Goal: Task Accomplishment & Management: Manage account settings

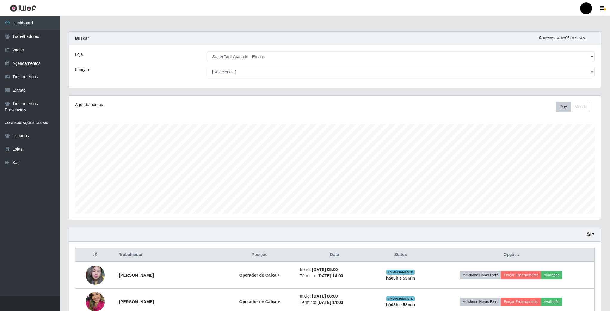
select select "407"
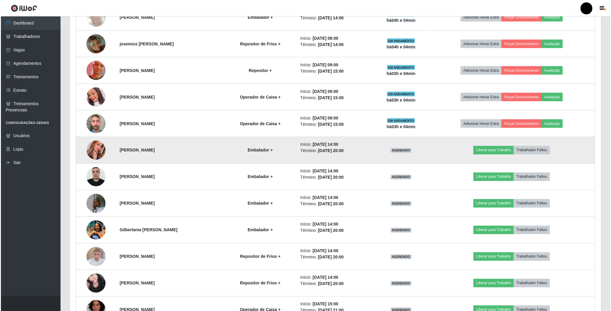
scroll to position [469, 0]
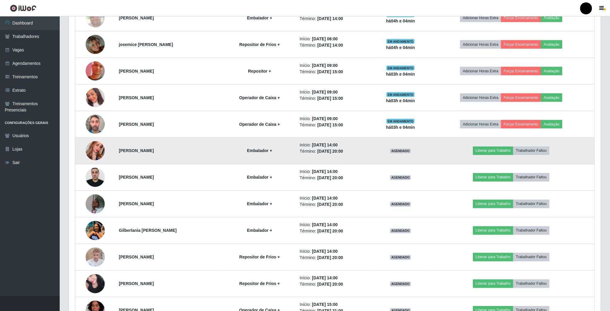
click at [102, 159] on td at bounding box center [95, 151] width 40 height 27
click at [99, 158] on img at bounding box center [95, 151] width 19 height 34
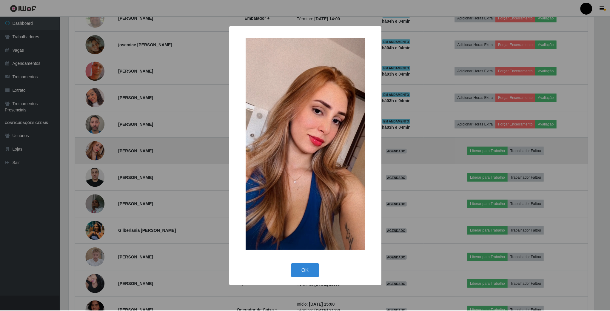
scroll to position [124, 526]
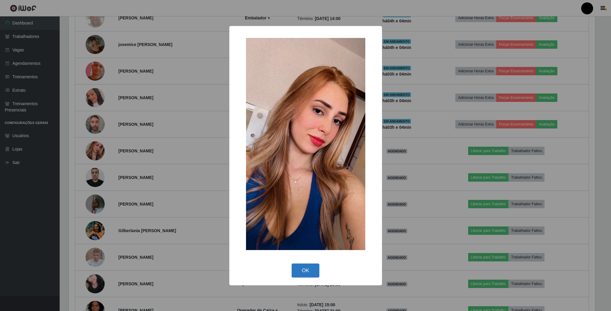
click at [311, 273] on button "OK" at bounding box center [306, 270] width 28 height 14
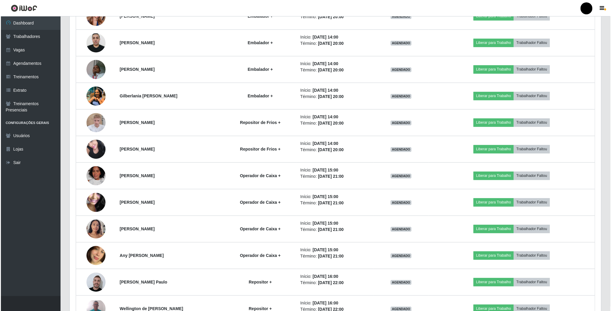
scroll to position [648, 0]
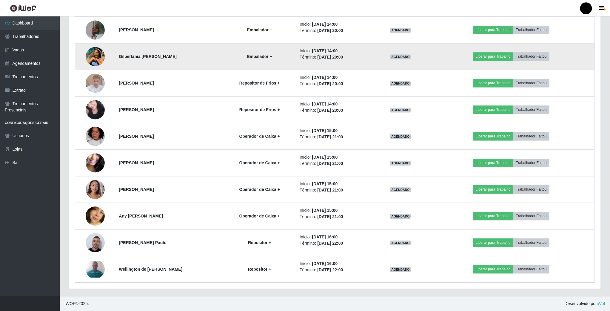
click at [93, 60] on img at bounding box center [95, 56] width 19 height 25
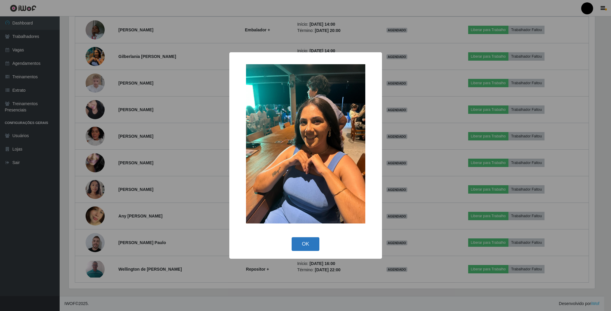
click at [306, 245] on button "OK" at bounding box center [306, 244] width 28 height 14
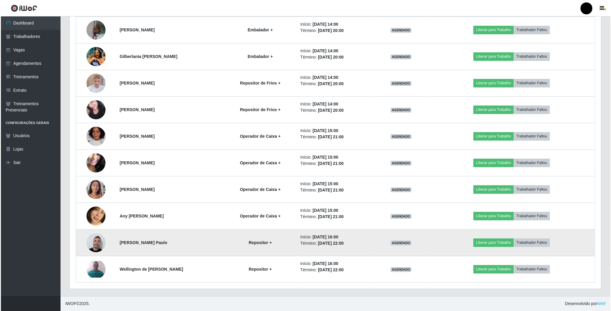
scroll to position [124, 531]
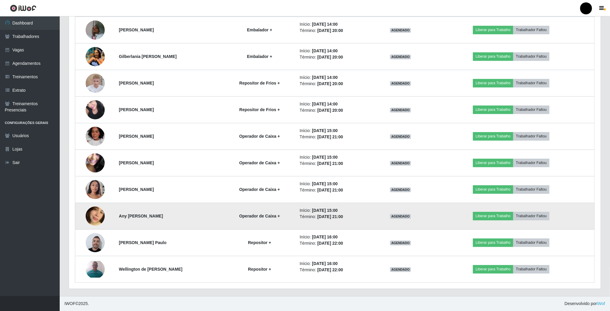
click at [90, 215] on img at bounding box center [95, 216] width 19 height 34
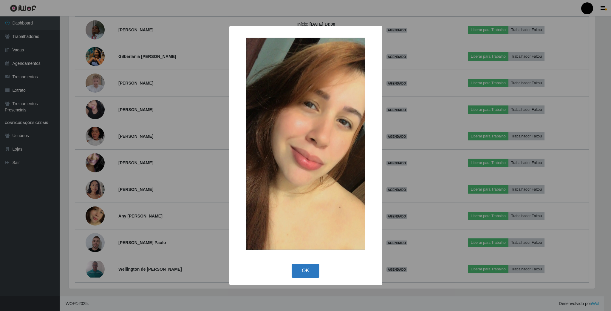
click at [294, 266] on button "OK" at bounding box center [306, 270] width 28 height 14
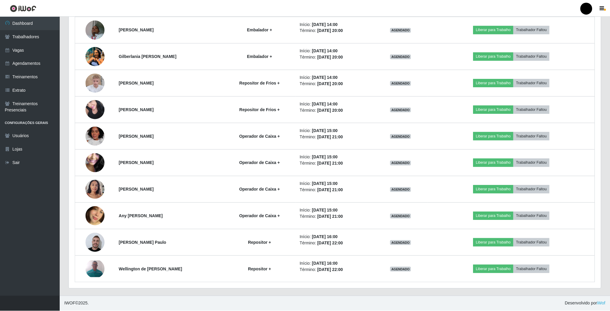
scroll to position [124, 531]
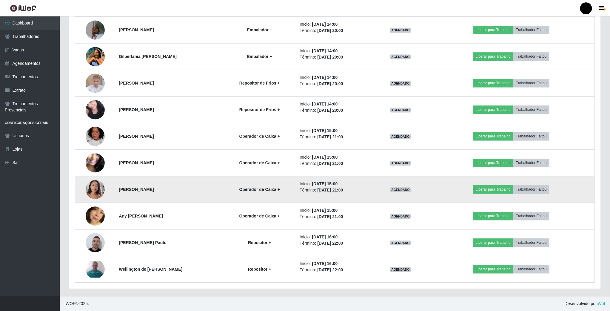
click at [221, 178] on td "[PERSON_NAME]" at bounding box center [169, 189] width 108 height 27
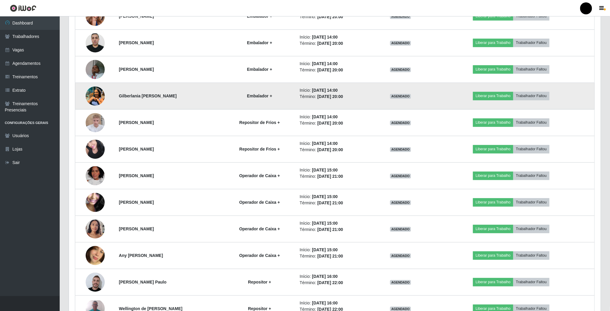
click at [93, 101] on img at bounding box center [95, 95] width 19 height 25
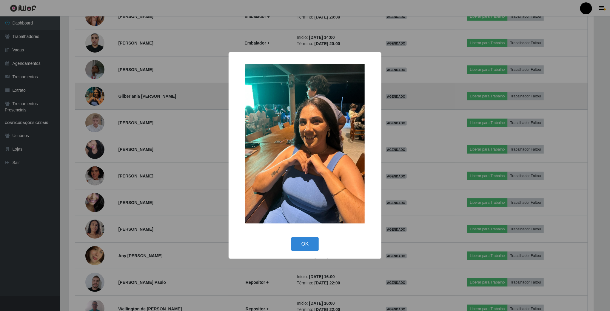
scroll to position [124, 526]
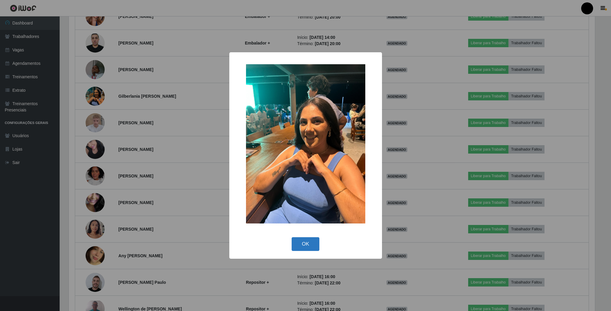
click at [300, 248] on button "OK" at bounding box center [306, 244] width 28 height 14
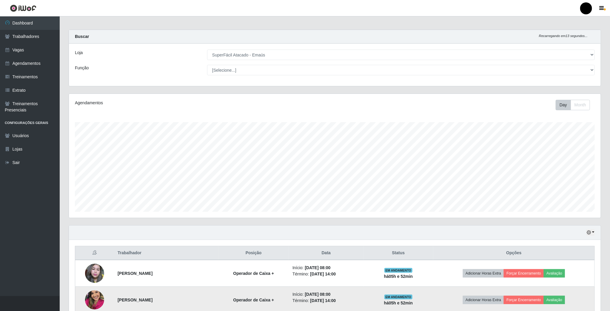
scroll to position [0, 0]
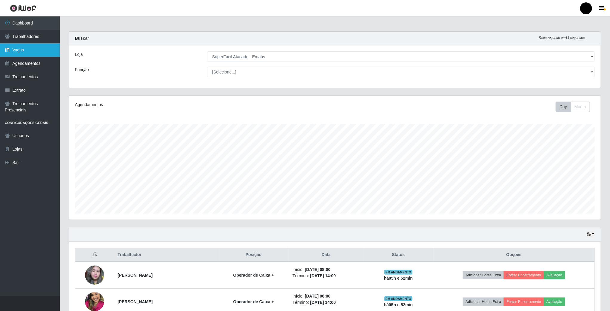
click at [22, 52] on link "Vagas" at bounding box center [30, 49] width 60 height 13
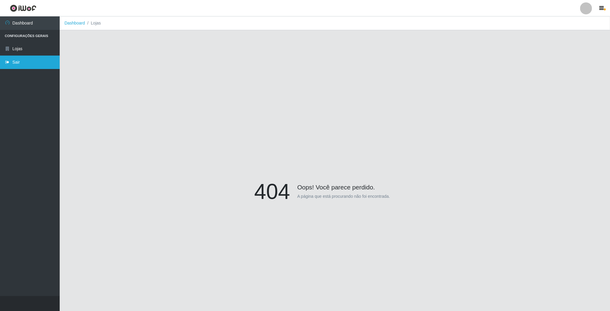
click at [10, 61] on link "Sair" at bounding box center [30, 62] width 60 height 13
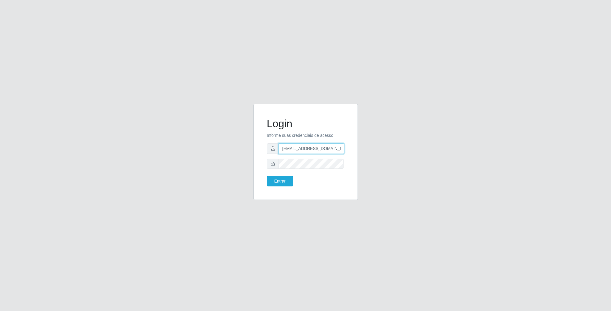
drag, startPoint x: 282, startPoint y: 149, endPoint x: 363, endPoint y: 153, distance: 81.2
click at [369, 153] on div "Login Informe suas credenciais de acesso geovanamatias2015@gmail.com Entrar" at bounding box center [306, 155] width 340 height 103
type input "franciscodias66@yahoo.com.br"
click at [211, 163] on div "Login Informe suas credenciais de acesso franciscodias66@yahoo.com.br Entrar" at bounding box center [306, 155] width 340 height 103
click at [267, 176] on button "Entrar" at bounding box center [280, 181] width 26 height 10
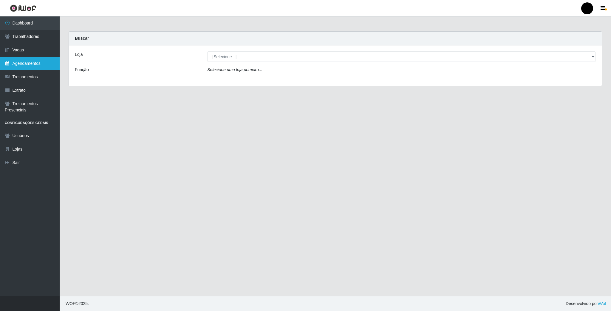
click at [37, 58] on link "Agendamentos" at bounding box center [30, 63] width 60 height 13
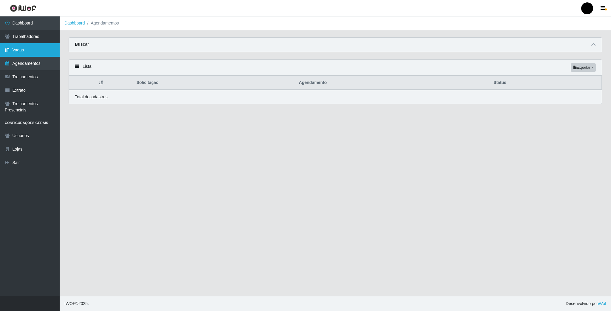
click at [28, 49] on link "Vagas" at bounding box center [30, 49] width 60 height 13
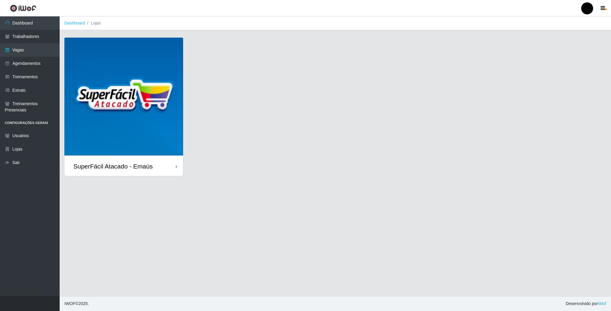
click at [125, 87] on img at bounding box center [123, 97] width 119 height 119
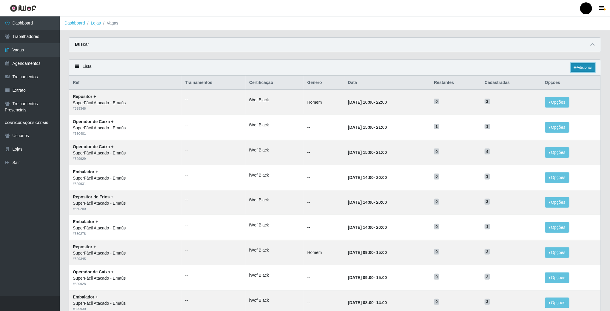
click at [579, 68] on link "Adicionar" at bounding box center [583, 67] width 24 height 8
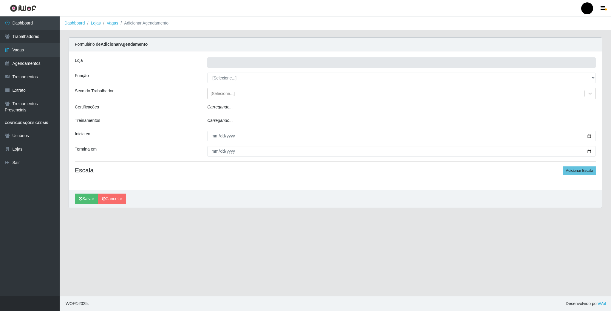
type input "SuperFácil Atacado - Emaús"
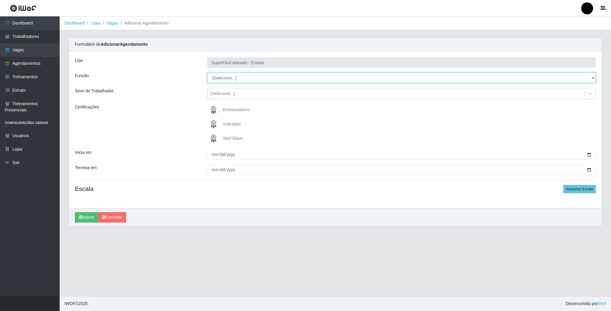
click at [246, 80] on select "[Selecione...] Auxiliar de Estacionamento Auxiliar de Estacionamento + Auxiliar…" at bounding box center [401, 78] width 389 height 10
select select "22"
click at [207, 73] on select "[Selecione...] Auxiliar de Estacionamento Auxiliar de Estacionamento + Auxiliar…" at bounding box center [401, 78] width 389 height 10
click at [214, 140] on img at bounding box center [215, 138] width 14 height 12
click at [0, 0] on input "iWof Black" at bounding box center [0, 0] width 0 height 0
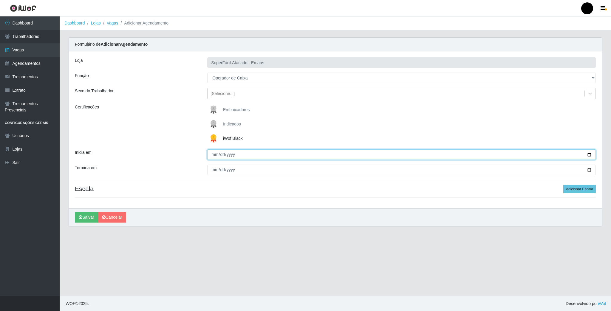
click at [590, 154] on input "Inicia em" at bounding box center [401, 154] width 389 height 10
type input "2025-08-11"
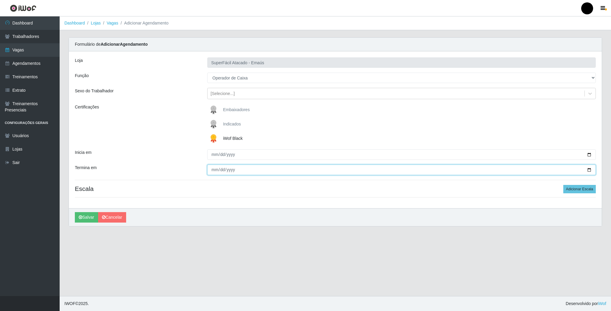
drag, startPoint x: 591, startPoint y: 169, endPoint x: 541, endPoint y: 179, distance: 50.8
click at [590, 169] on input "Termina em" at bounding box center [401, 169] width 389 height 10
type input "2025-08-11"
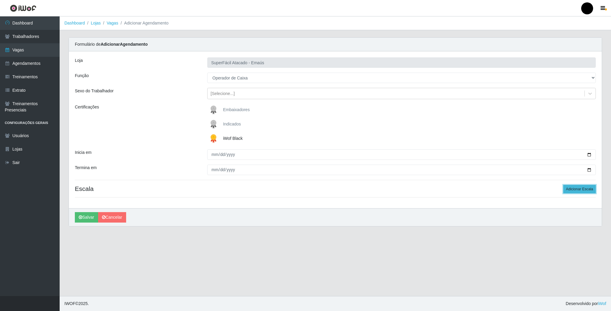
click at [583, 191] on button "Adicionar Escala" at bounding box center [580, 189] width 33 height 8
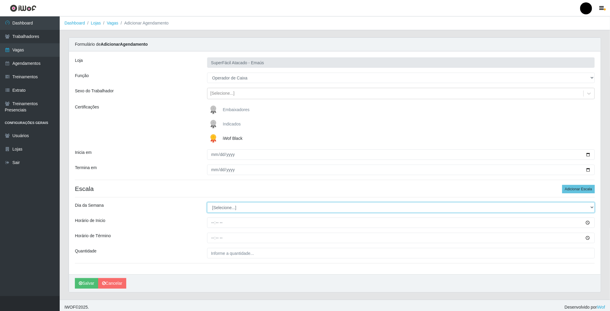
click at [232, 209] on select "[Selecione...] Segunda Terça Quarta Quinta Sexta Sábado Domingo" at bounding box center [401, 207] width 388 height 10
select select "1"
click at [207, 203] on select "[Selecione...] Segunda Terça Quarta Quinta Sexta Sábado Domingo" at bounding box center [401, 207] width 388 height 10
click at [213, 225] on input "Horário de Inicio" at bounding box center [401, 222] width 388 height 10
type input "08:00"
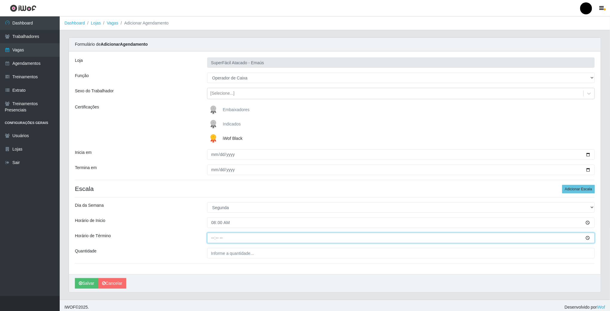
click at [211, 239] on input "Horário de Término" at bounding box center [401, 237] width 388 height 10
type input "14:00"
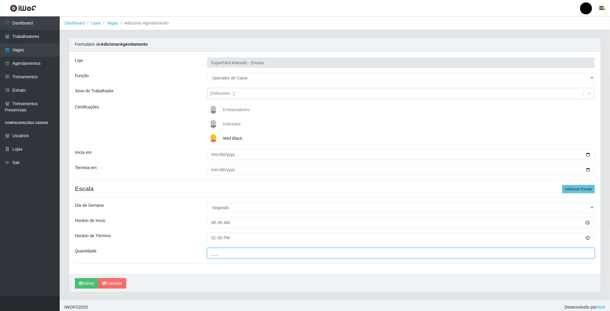
click at [223, 256] on input "___" at bounding box center [401, 253] width 388 height 10
type input "02_"
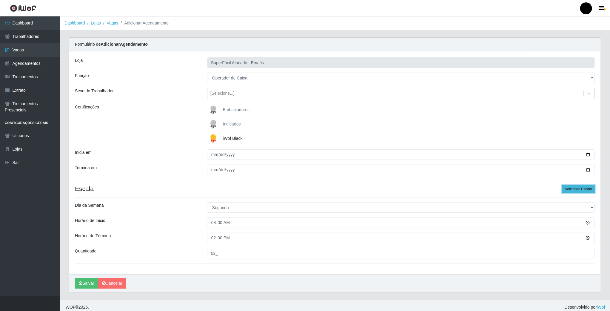
click at [573, 188] on button "Adicionar Escala" at bounding box center [578, 189] width 33 height 8
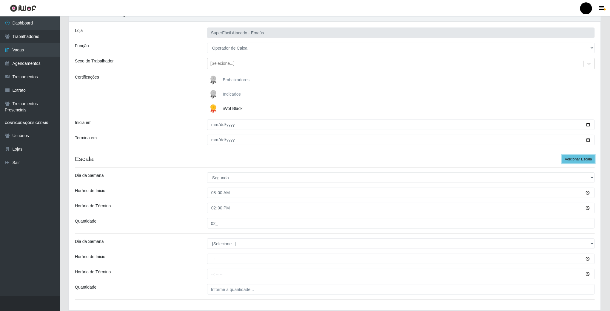
scroll to position [71, 0]
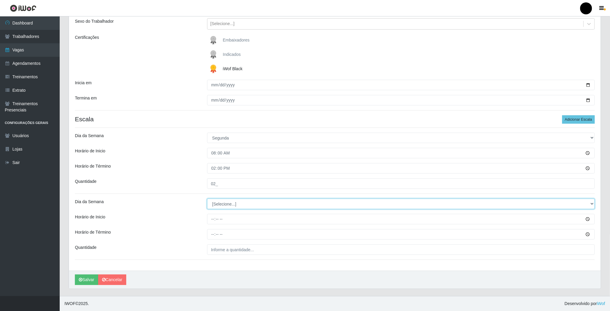
click at [238, 202] on select "[Selecione...] Segunda Terça Quarta Quinta Sexta Sábado Domingo" at bounding box center [401, 203] width 388 height 10
select select "1"
click at [207, 198] on select "[Selecione...] Segunda Terça Quarta Quinta Sexta Sábado Domingo" at bounding box center [401, 203] width 388 height 10
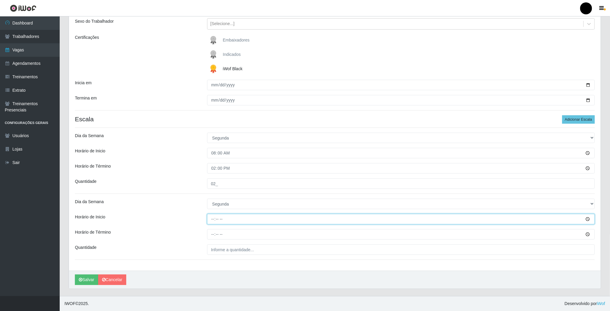
click at [212, 219] on input "Horário de Inicio" at bounding box center [401, 219] width 388 height 10
type input "16:00"
click at [212, 233] on input "Horário de Término" at bounding box center [401, 234] width 388 height 10
type input "22:00"
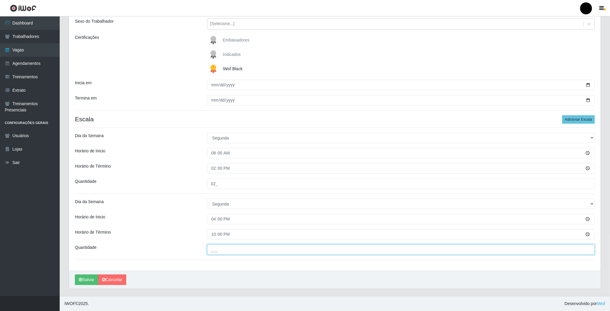
click at [220, 249] on input "___" at bounding box center [401, 249] width 388 height 10
type input "02_"
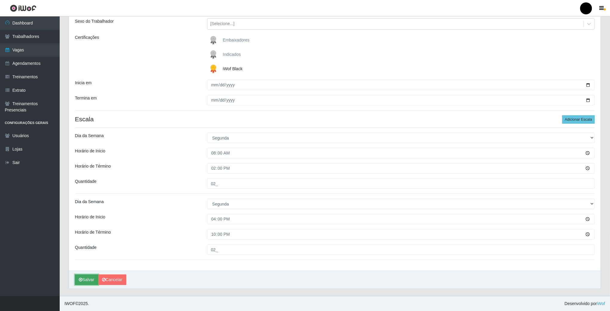
click at [91, 280] on button "Salvar" at bounding box center [86, 279] width 23 height 10
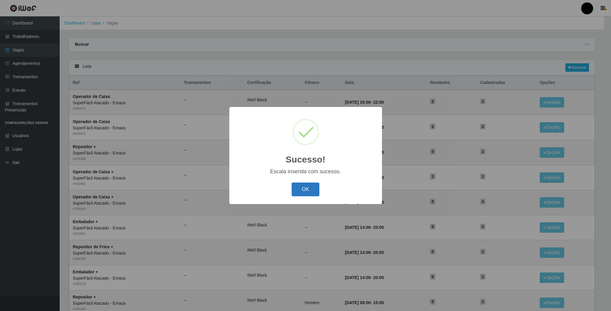
click at [313, 187] on button "OK" at bounding box center [306, 189] width 28 height 14
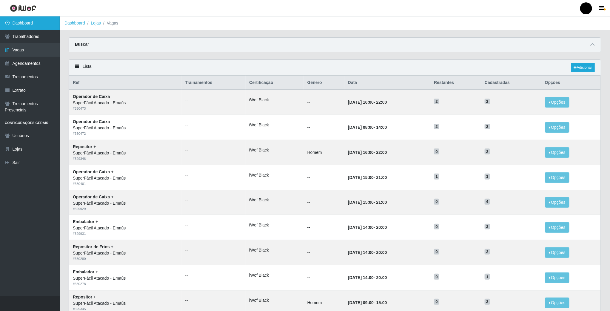
click at [21, 23] on link "Dashboard" at bounding box center [30, 22] width 60 height 13
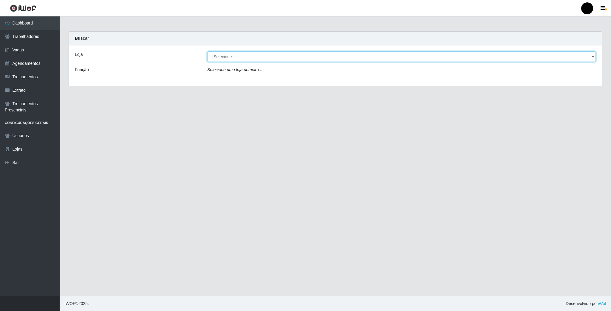
click at [295, 57] on select "[Selecione...] SuperFácil Atacado - Emaús" at bounding box center [401, 56] width 389 height 10
select select "407"
click at [207, 51] on select "[Selecione...] SuperFácil Atacado - Emaús" at bounding box center [401, 56] width 389 height 10
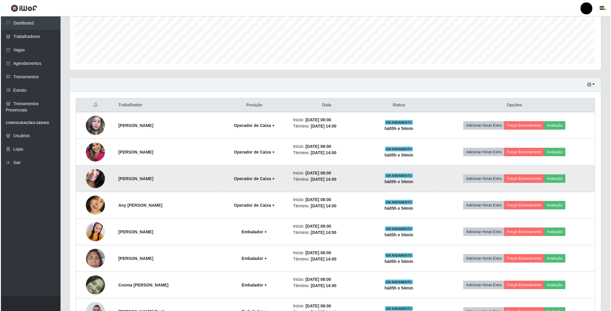
scroll to position [134, 0]
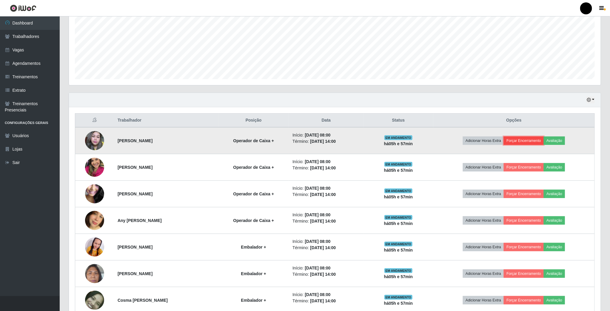
click at [544, 140] on button "Forçar Encerramento" at bounding box center [524, 140] width 40 height 8
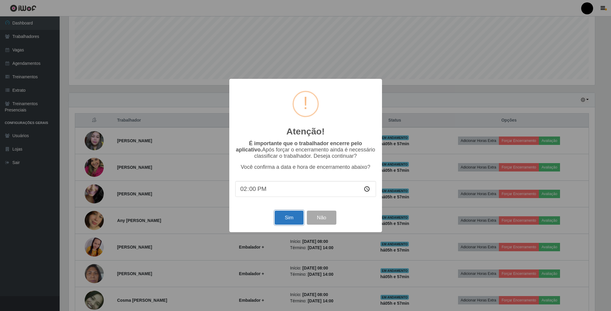
click at [297, 218] on button "Sim" at bounding box center [289, 217] width 29 height 14
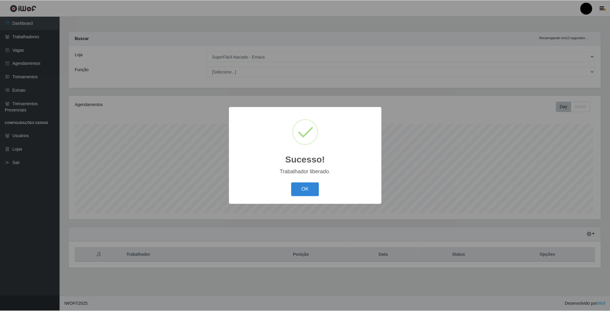
scroll to position [124, 533]
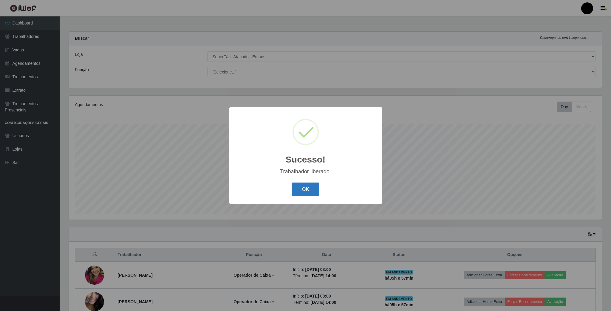
click at [304, 193] on button "OK" at bounding box center [306, 189] width 28 height 14
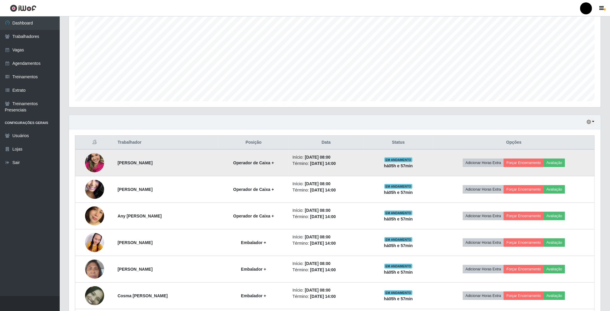
scroll to position [134, 0]
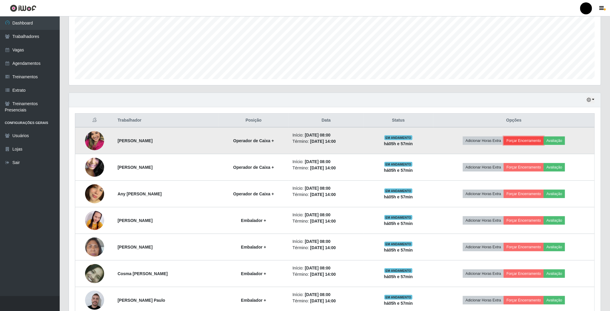
click at [523, 144] on button "Forçar Encerramento" at bounding box center [524, 140] width 40 height 8
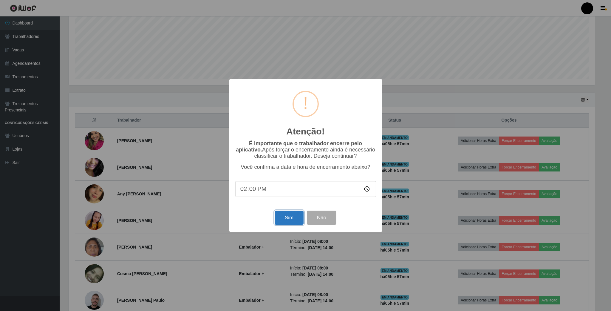
click at [298, 220] on button "Sim" at bounding box center [289, 217] width 29 height 14
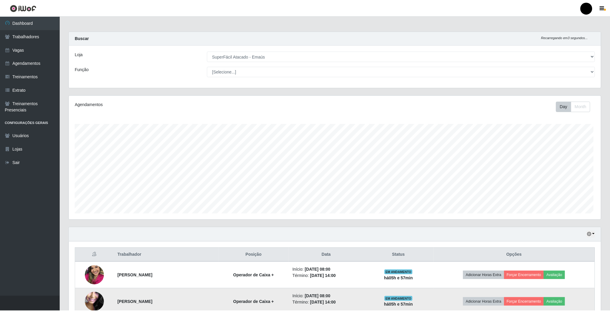
scroll to position [124, 533]
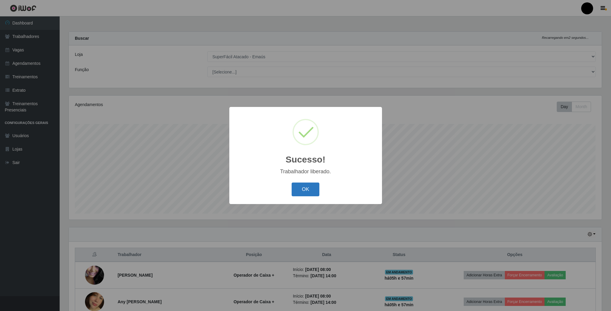
click at [312, 187] on button "OK" at bounding box center [306, 189] width 28 height 14
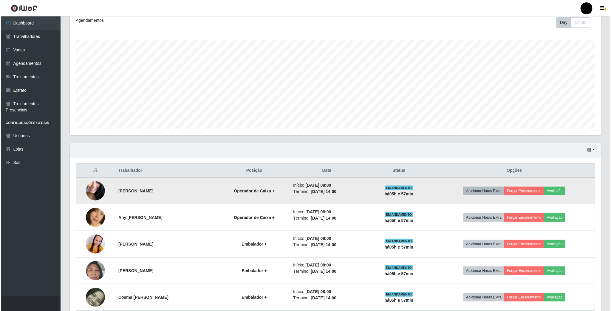
scroll to position [90, 0]
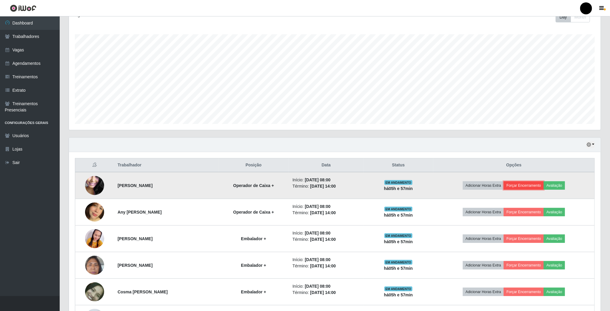
click at [527, 189] on button "Forçar Encerramento" at bounding box center [524, 185] width 40 height 8
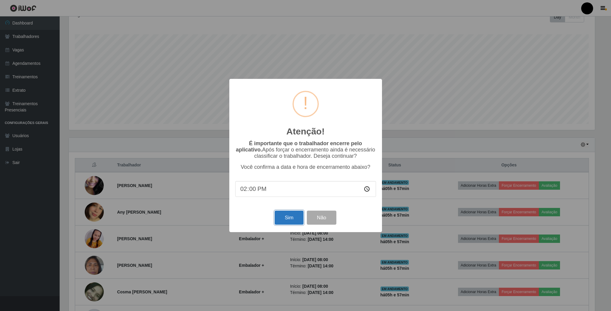
click at [293, 216] on button "Sim" at bounding box center [289, 217] width 29 height 14
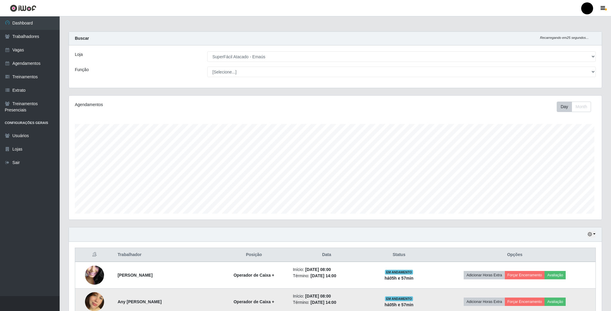
scroll to position [298279, 297870]
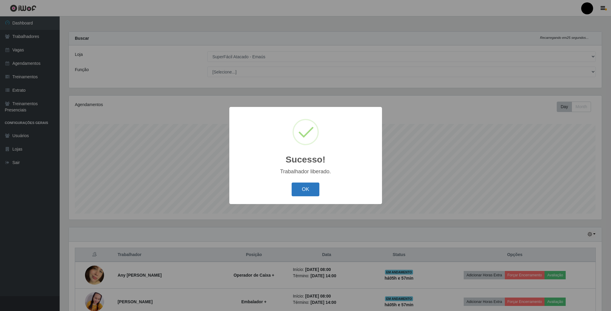
click at [300, 188] on button "OK" at bounding box center [306, 189] width 28 height 14
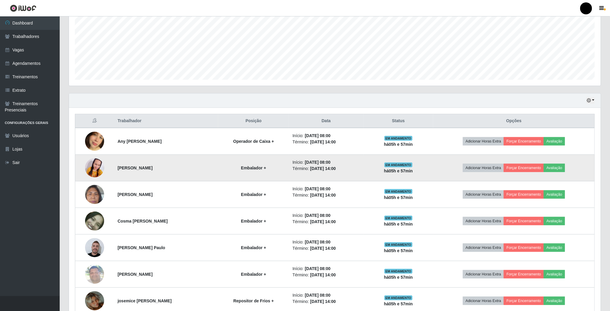
scroll to position [134, 0]
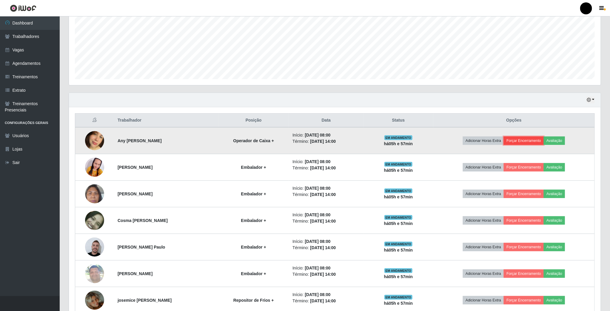
click at [521, 143] on button "Forçar Encerramento" at bounding box center [524, 140] width 40 height 8
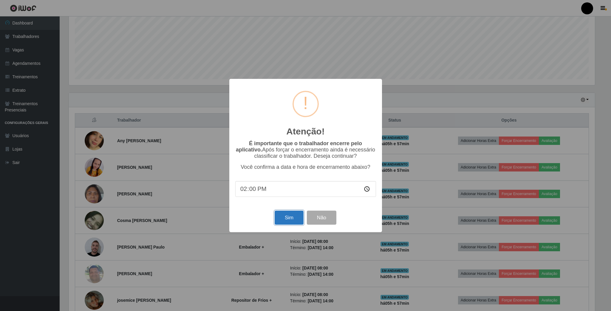
click at [289, 219] on button "Sim" at bounding box center [289, 217] width 29 height 14
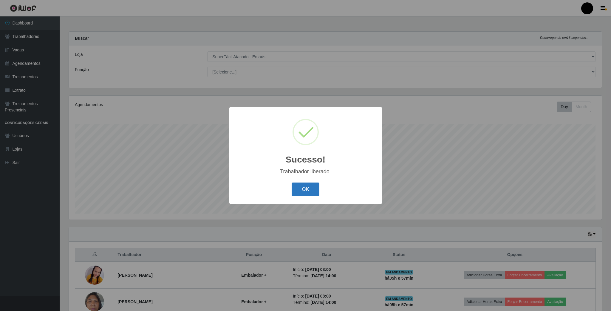
click at [308, 187] on button "OK" at bounding box center [306, 189] width 28 height 14
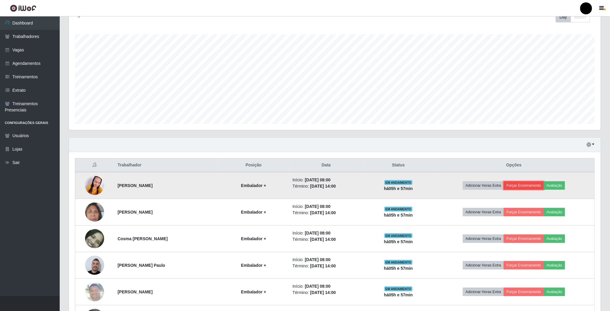
click at [532, 188] on button "Forçar Encerramento" at bounding box center [524, 185] width 40 height 8
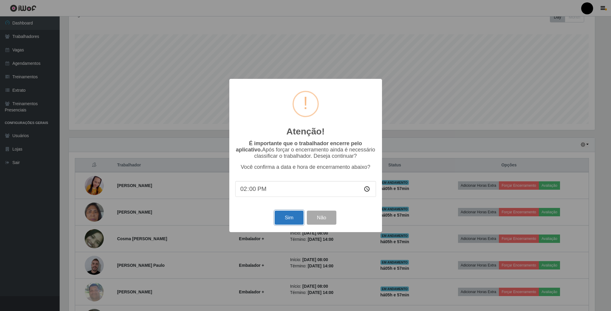
click at [290, 219] on button "Sim" at bounding box center [289, 217] width 29 height 14
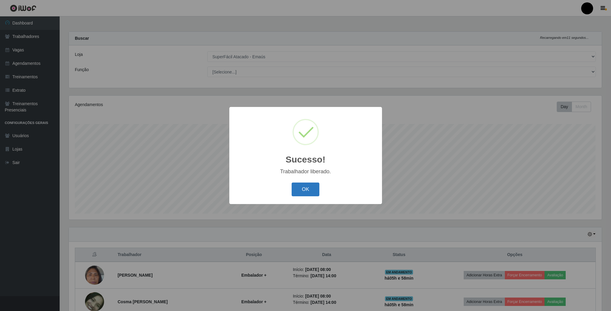
click at [309, 195] on button "OK" at bounding box center [306, 189] width 28 height 14
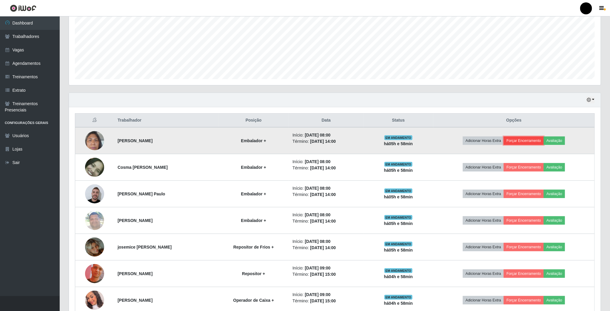
click at [538, 141] on button "Forçar Encerramento" at bounding box center [524, 140] width 40 height 8
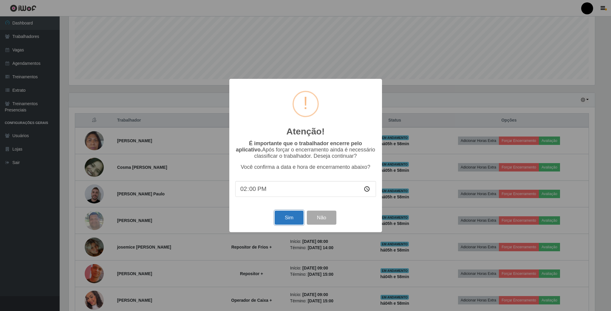
click at [295, 222] on button "Sim" at bounding box center [289, 217] width 29 height 14
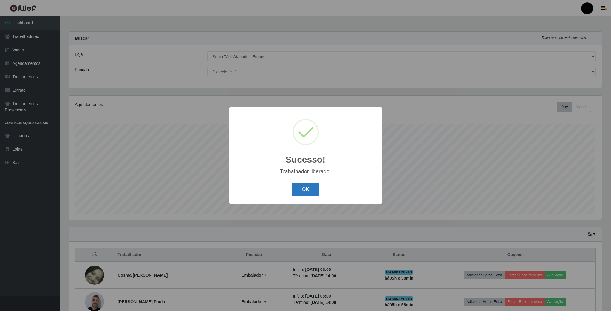
click at [312, 192] on button "OK" at bounding box center [306, 189] width 28 height 14
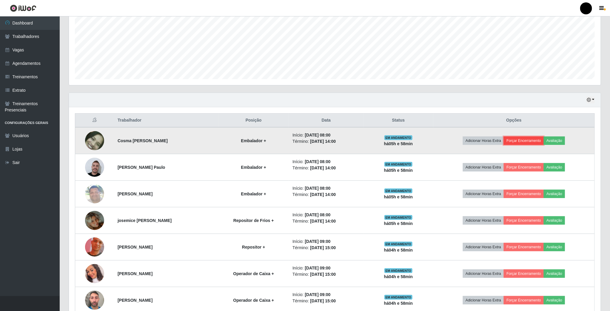
click at [530, 139] on button "Forçar Encerramento" at bounding box center [524, 140] width 40 height 8
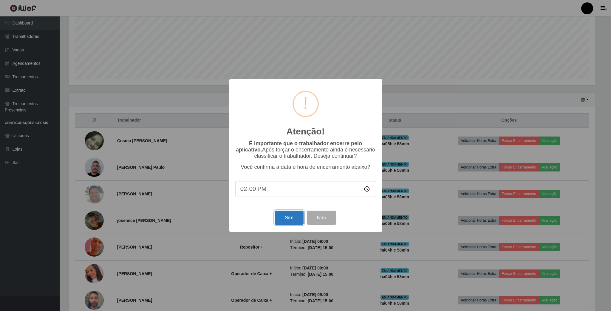
click at [298, 218] on button "Sim" at bounding box center [289, 217] width 29 height 14
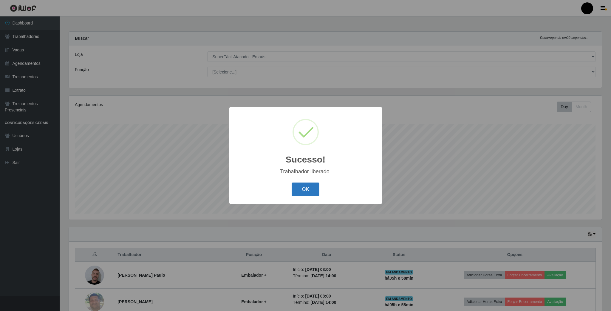
click at [314, 189] on button "OK" at bounding box center [306, 189] width 28 height 14
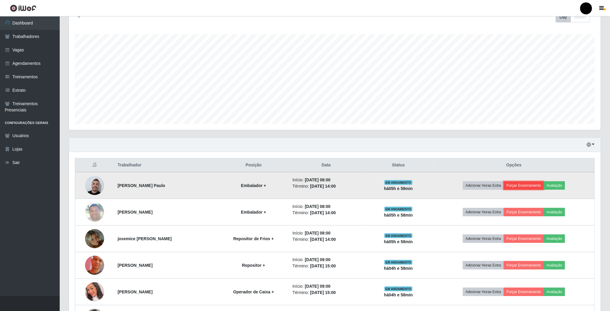
click at [542, 188] on button "Forçar Encerramento" at bounding box center [524, 185] width 40 height 8
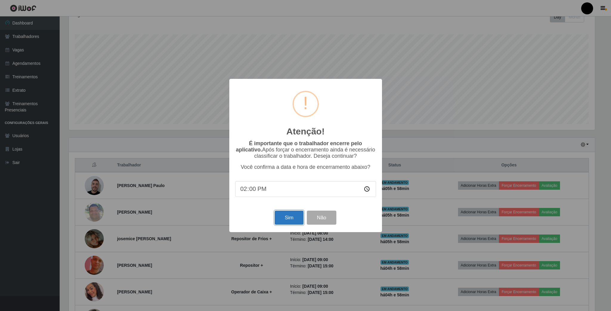
click at [295, 220] on button "Sim" at bounding box center [289, 217] width 29 height 14
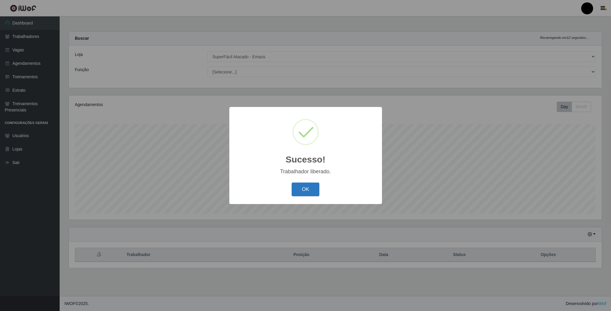
click at [308, 189] on button "OK" at bounding box center [306, 189] width 28 height 14
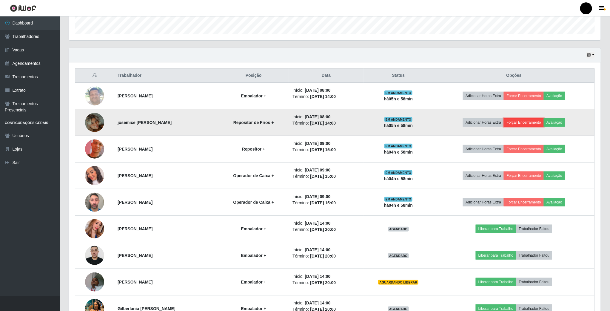
click at [529, 120] on button "Forçar Encerramento" at bounding box center [524, 122] width 40 height 8
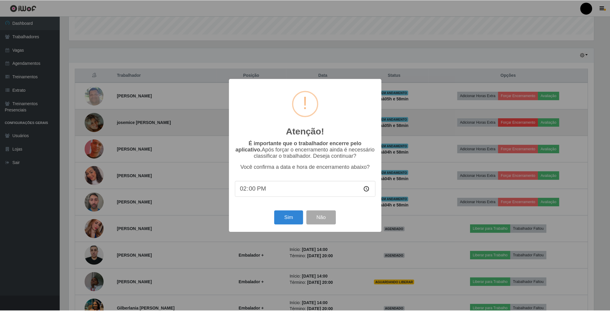
scroll to position [124, 526]
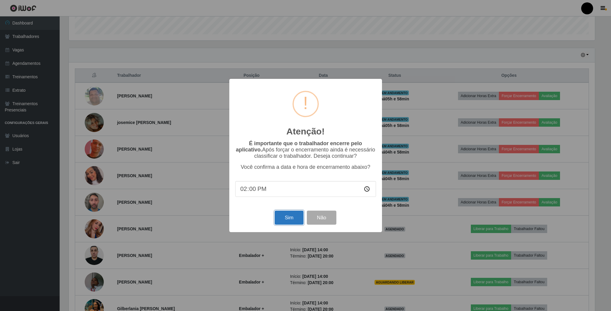
click at [292, 222] on button "Sim" at bounding box center [289, 217] width 29 height 14
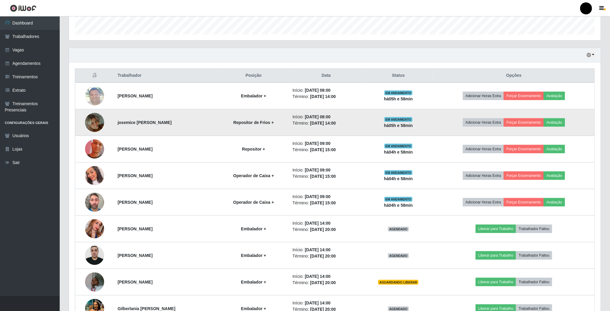
scroll to position [124, 533]
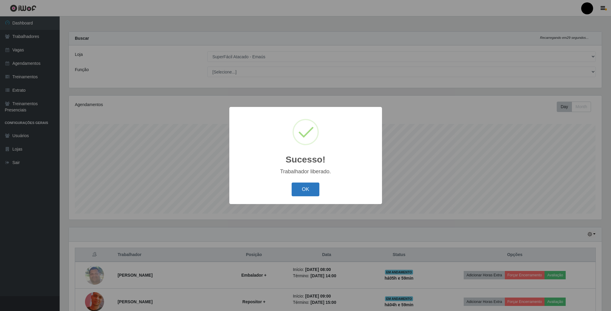
click at [304, 189] on button "OK" at bounding box center [306, 189] width 28 height 14
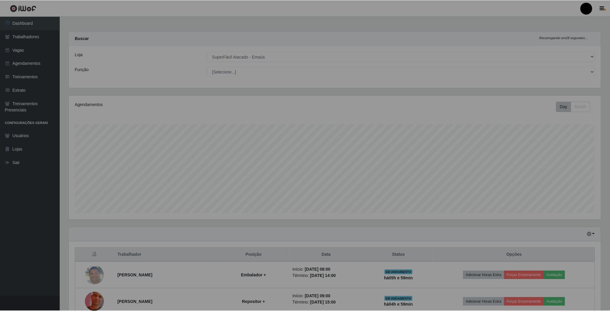
scroll to position [124, 531]
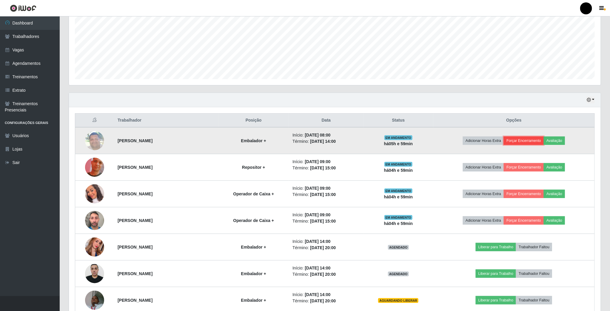
click at [531, 140] on button "Forçar Encerramento" at bounding box center [524, 140] width 40 height 8
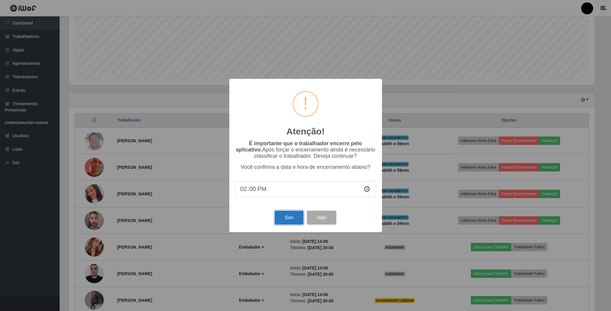
click at [296, 218] on button "Sim" at bounding box center [289, 217] width 29 height 14
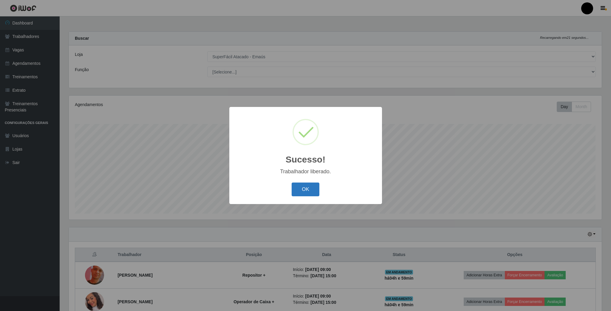
click at [306, 187] on button "OK" at bounding box center [306, 189] width 28 height 14
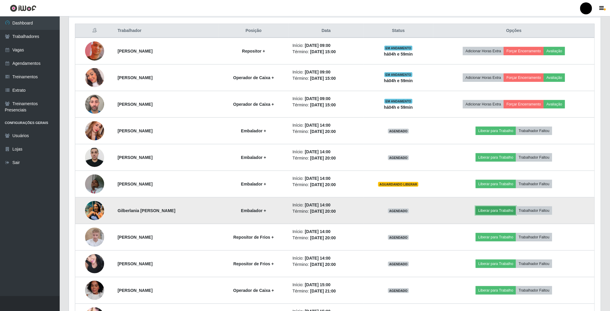
click at [491, 212] on button "Liberar para Trabalho" at bounding box center [496, 210] width 40 height 8
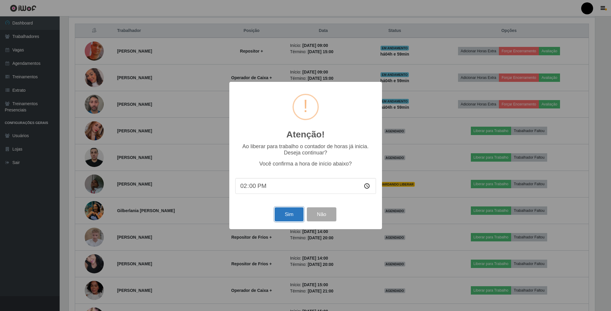
click at [286, 217] on button "Sim" at bounding box center [289, 214] width 29 height 14
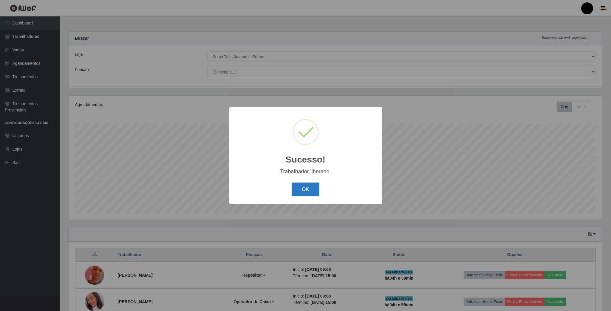
click at [312, 187] on button "OK" at bounding box center [306, 189] width 28 height 14
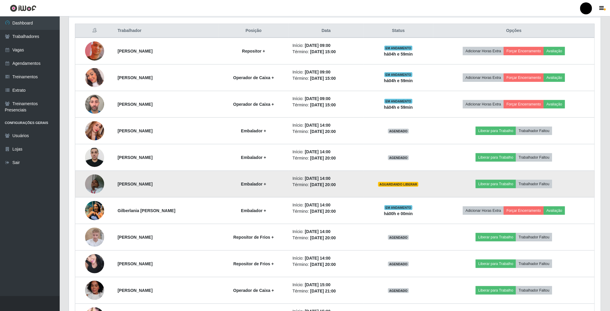
click at [99, 182] on img at bounding box center [94, 183] width 19 height 25
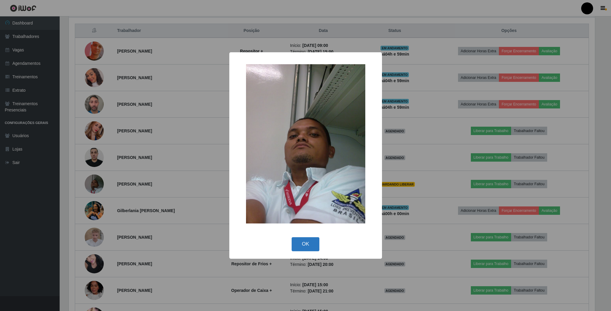
click at [302, 243] on button "OK" at bounding box center [306, 244] width 28 height 14
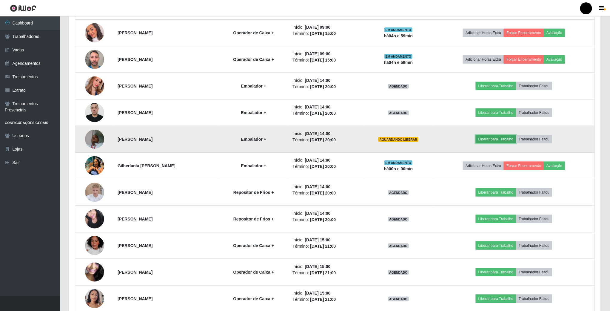
click at [493, 139] on button "Liberar para Trabalho" at bounding box center [496, 139] width 40 height 8
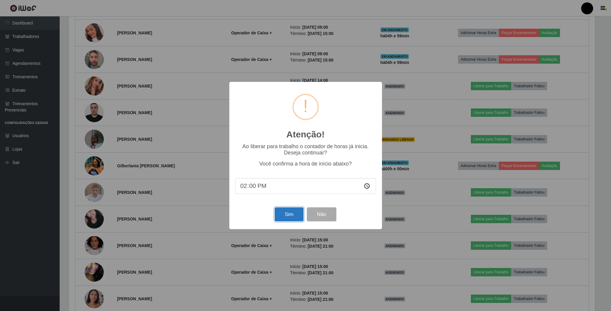
click at [286, 211] on button "Sim" at bounding box center [289, 214] width 29 height 14
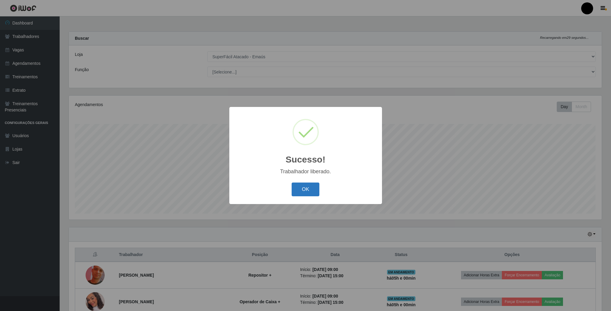
click at [298, 184] on button "OK" at bounding box center [306, 189] width 28 height 14
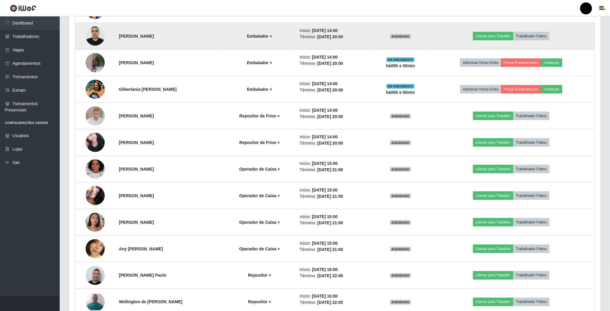
scroll to position [358, 0]
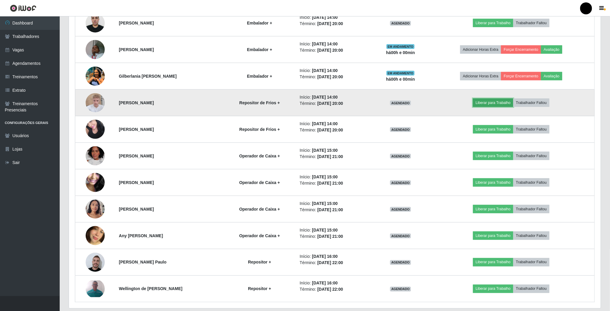
click at [500, 106] on button "Liberar para Trabalho" at bounding box center [493, 102] width 40 height 8
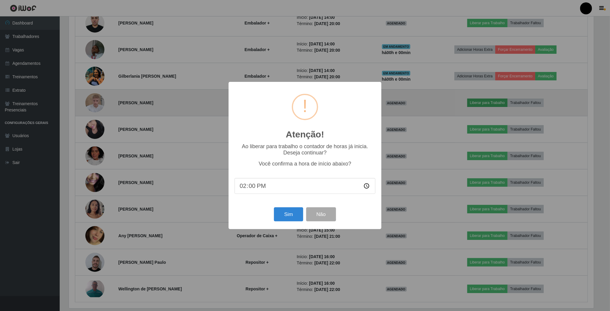
scroll to position [124, 526]
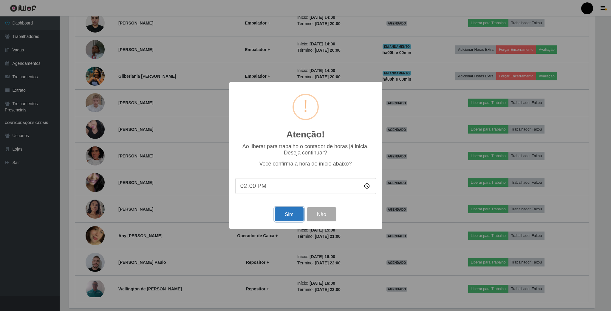
click at [289, 211] on button "Sim" at bounding box center [289, 214] width 29 height 14
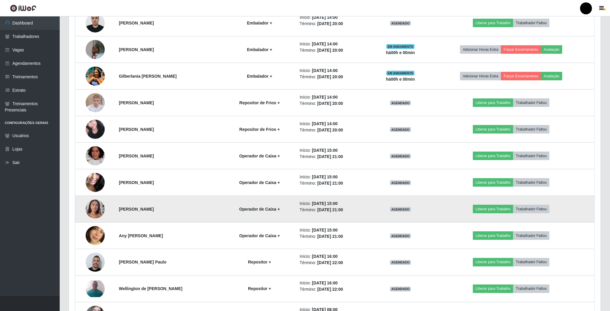
scroll to position [124, 533]
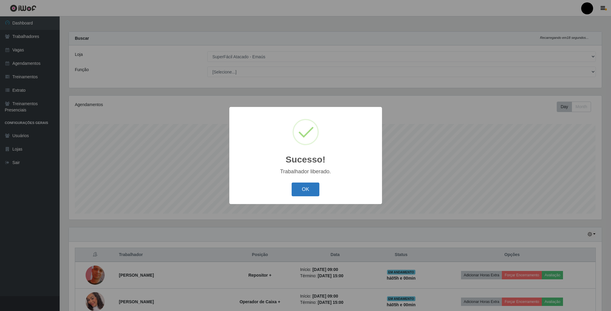
click at [305, 189] on button "OK" at bounding box center [306, 189] width 28 height 14
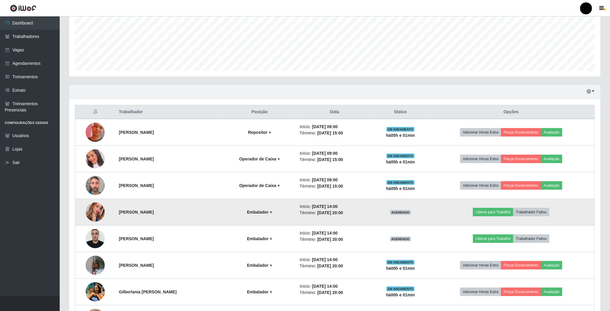
scroll to position [158, 0]
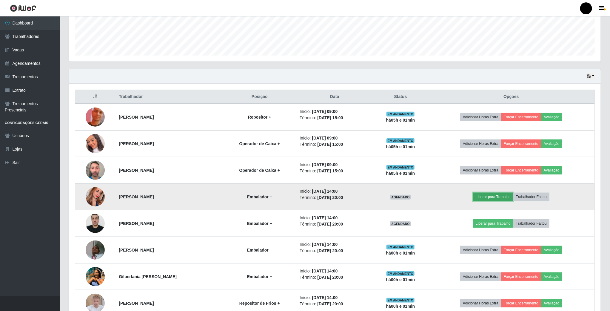
click at [513, 199] on button "Liberar para Trabalho" at bounding box center [493, 196] width 40 height 8
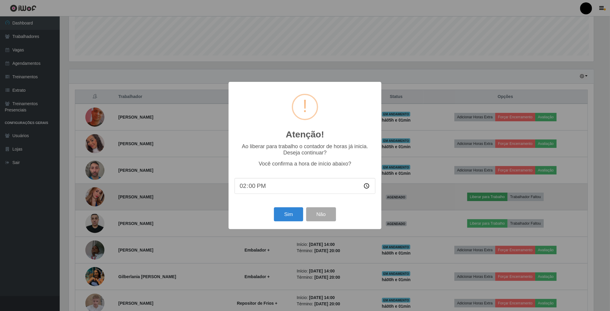
scroll to position [124, 526]
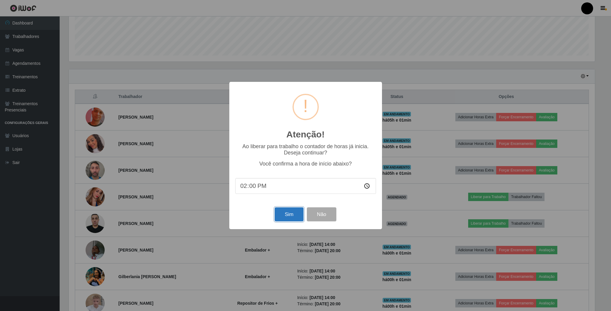
click at [291, 213] on button "Sim" at bounding box center [289, 214] width 29 height 14
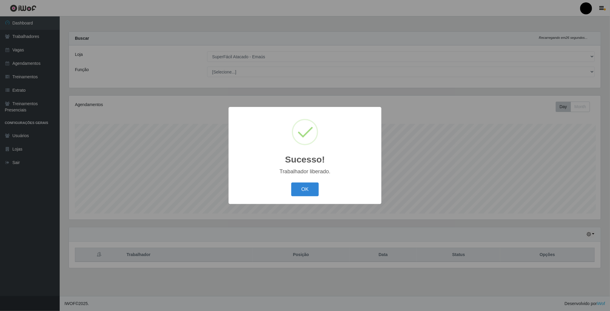
scroll to position [124, 533]
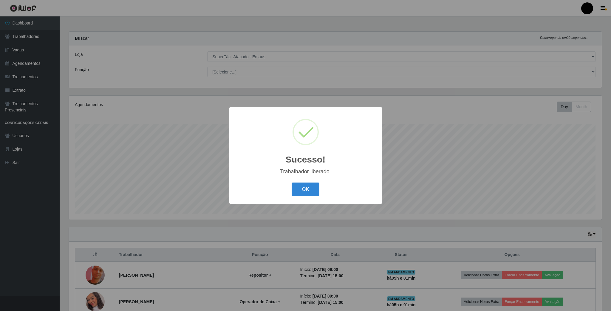
click at [300, 197] on div "OK Cancel" at bounding box center [305, 189] width 141 height 17
click at [304, 191] on button "OK" at bounding box center [306, 189] width 28 height 14
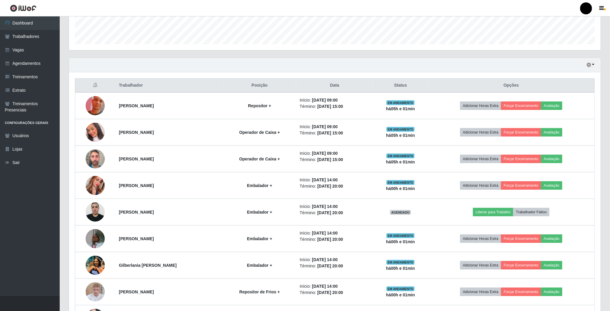
scroll to position [179, 0]
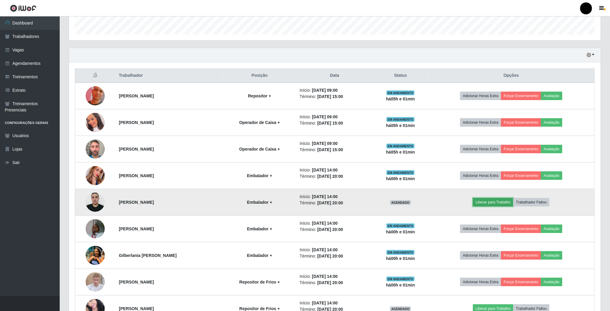
click at [503, 206] on button "Liberar para Trabalho" at bounding box center [493, 202] width 40 height 8
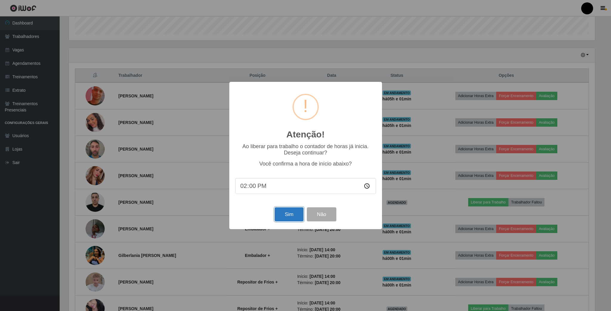
click at [303, 216] on button "Sim" at bounding box center [289, 214] width 29 height 14
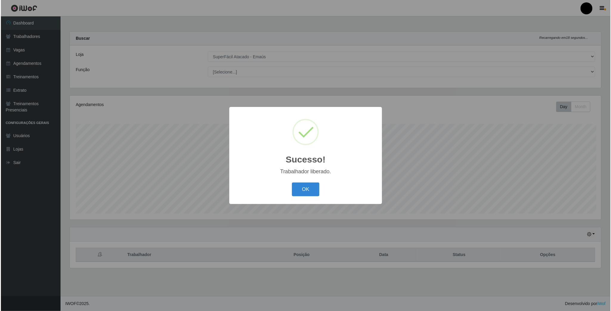
scroll to position [298279, 297870]
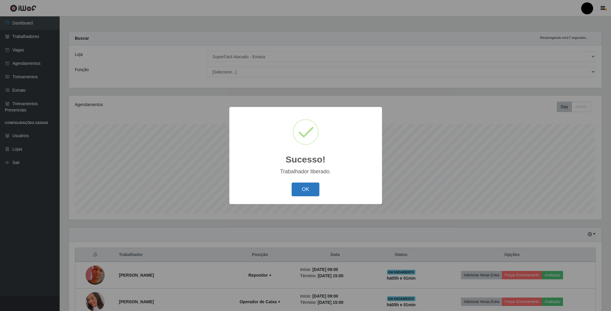
click at [309, 192] on button "OK" at bounding box center [306, 189] width 28 height 14
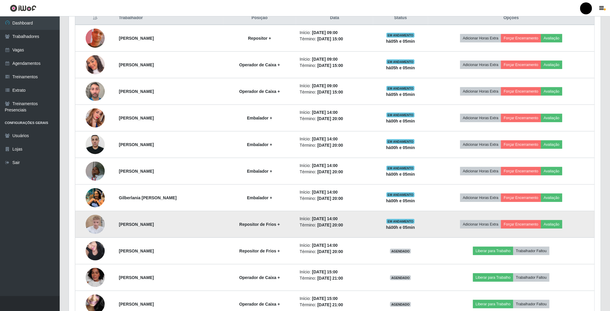
scroll to position [292, 0]
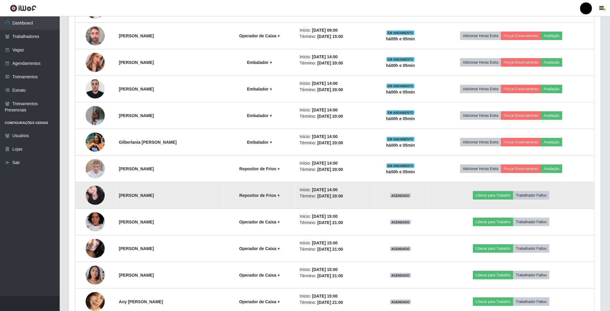
click at [97, 192] on img at bounding box center [95, 194] width 19 height 25
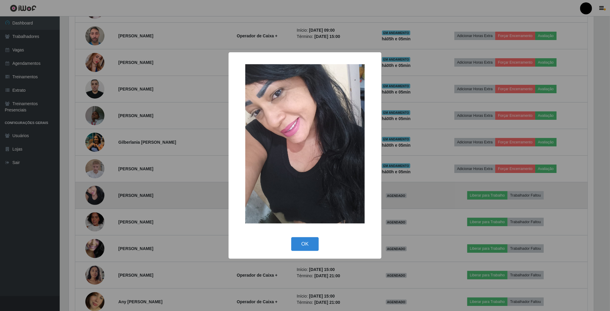
scroll to position [124, 526]
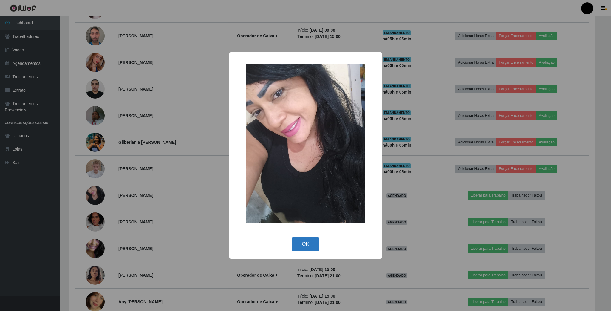
click at [312, 243] on button "OK" at bounding box center [306, 244] width 28 height 14
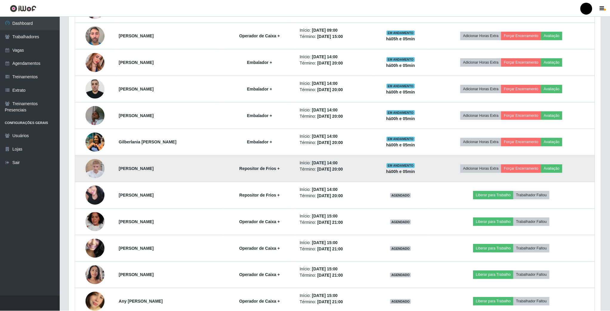
scroll to position [124, 531]
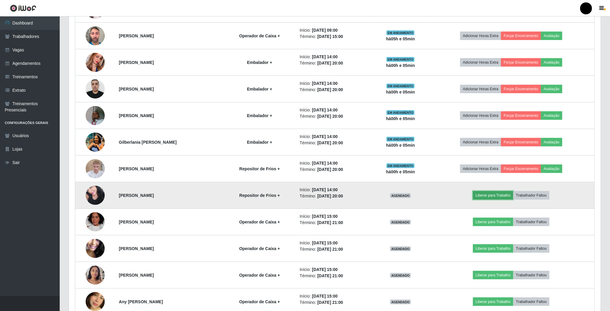
click at [488, 199] on button "Liberar para Trabalho" at bounding box center [493, 195] width 40 height 8
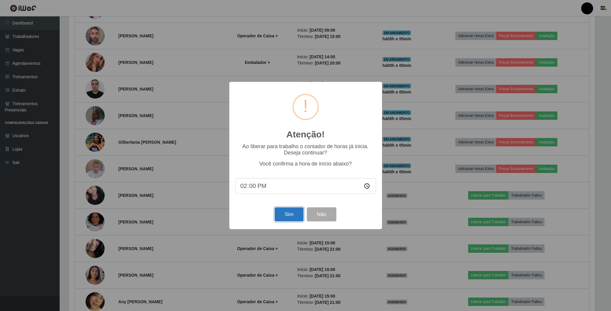
drag, startPoint x: 287, startPoint y: 217, endPoint x: 290, endPoint y: 215, distance: 3.5
click at [288, 217] on button "Sim" at bounding box center [289, 214] width 29 height 14
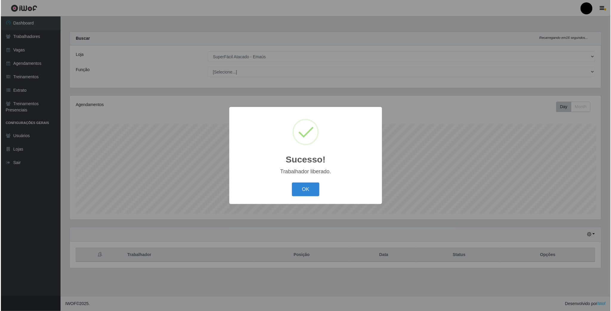
scroll to position [298279, 297870]
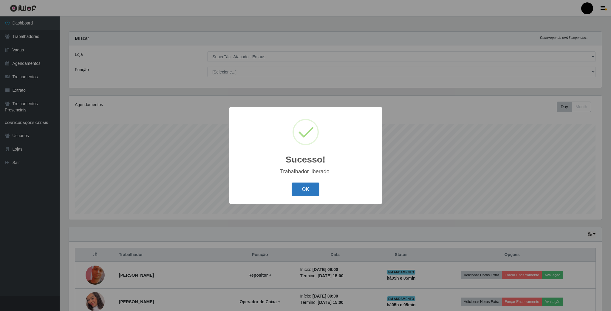
click at [300, 185] on button "OK" at bounding box center [306, 189] width 28 height 14
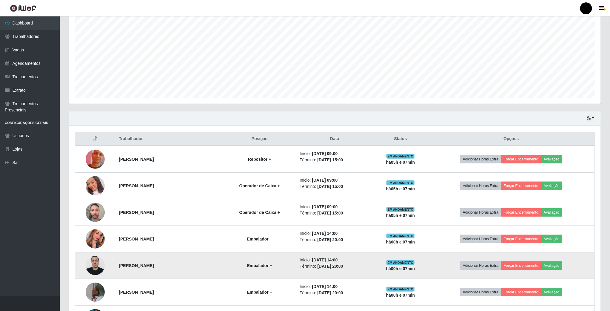
scroll to position [113, 0]
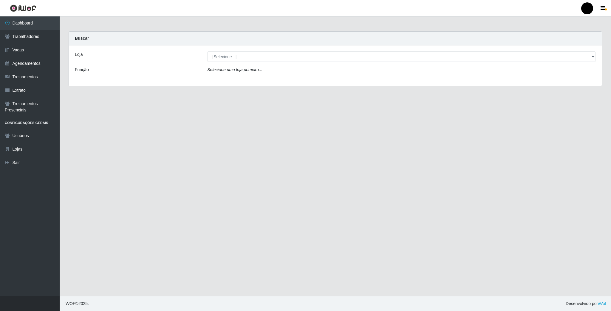
select select "407"
click at [207, 51] on select "[Selecione...] SuperFácil Atacado - Emaús" at bounding box center [401, 56] width 389 height 10
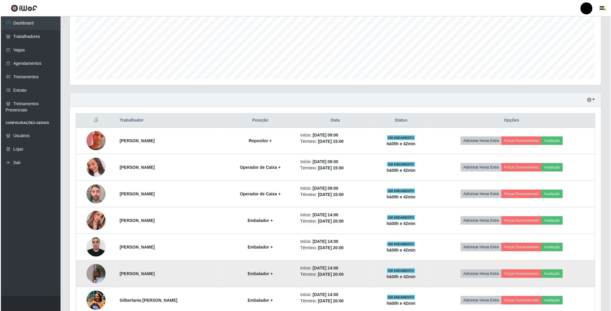
scroll to position [298279, 297871]
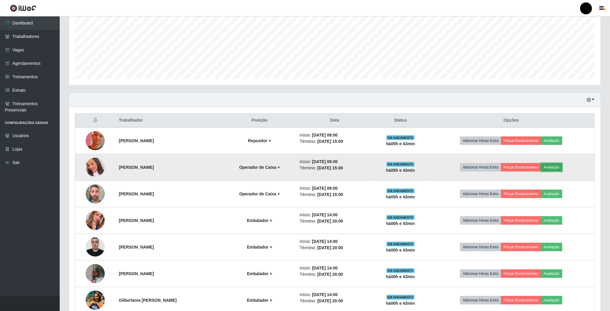
click at [560, 166] on button "Avaliação" at bounding box center [551, 167] width 21 height 8
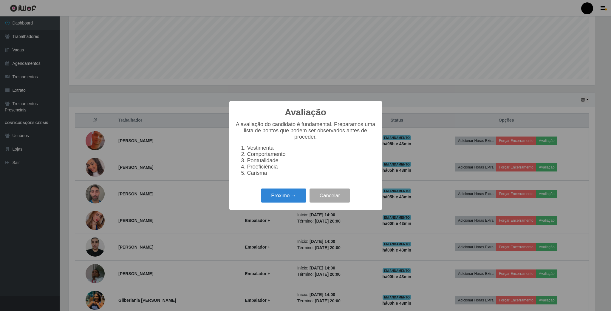
scroll to position [124, 526]
click at [288, 200] on button "Próximo →" at bounding box center [283, 195] width 45 height 14
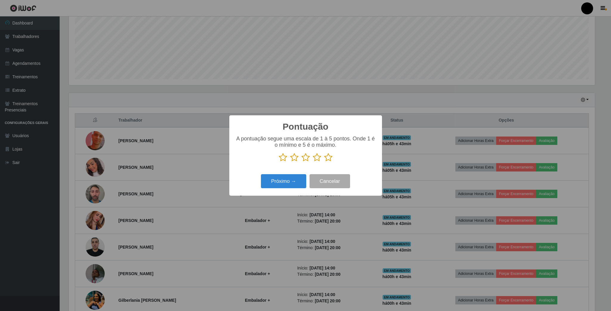
click at [317, 158] on icon at bounding box center [317, 157] width 8 height 9
click at [313, 162] on input "radio" at bounding box center [313, 162] width 0 height 0
click at [293, 183] on button "Próximo →" at bounding box center [283, 181] width 45 height 14
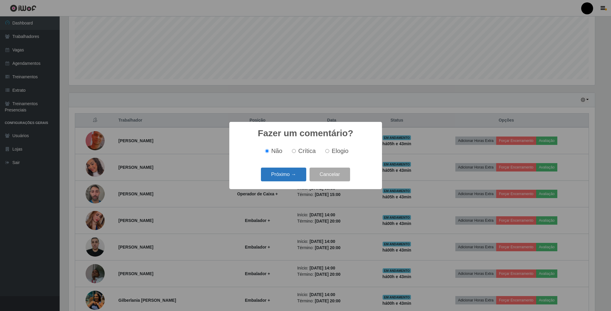
click at [291, 169] on button "Próximo →" at bounding box center [283, 174] width 45 height 14
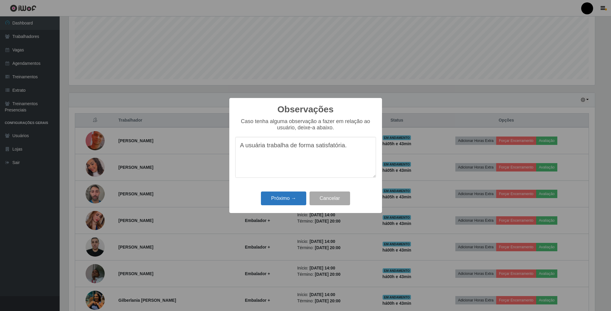
type textarea "A usuária trabalha de forma satisfatória."
click at [281, 201] on button "Próximo →" at bounding box center [283, 198] width 45 height 14
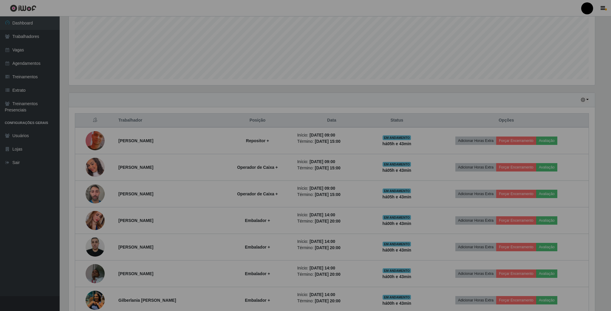
scroll to position [124, 531]
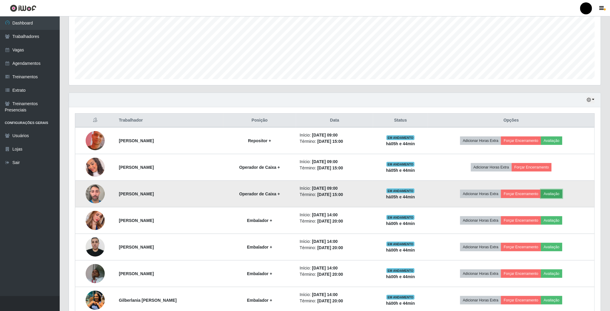
drag, startPoint x: 558, startPoint y: 197, endPoint x: 561, endPoint y: 195, distance: 3.8
click at [561, 195] on button "Avaliação" at bounding box center [551, 193] width 21 height 8
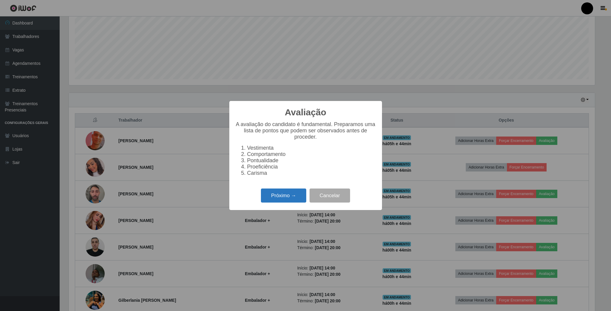
click at [279, 200] on button "Próximo →" at bounding box center [283, 195] width 45 height 14
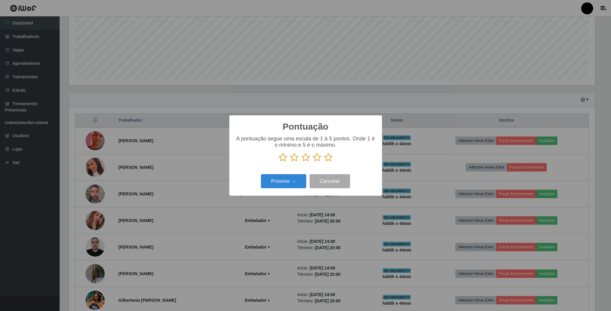
scroll to position [298279, 297877]
click at [317, 156] on icon at bounding box center [317, 157] width 8 height 9
click at [313, 162] on input "radio" at bounding box center [313, 162] width 0 height 0
click at [273, 185] on button "Próximo →" at bounding box center [283, 181] width 45 height 14
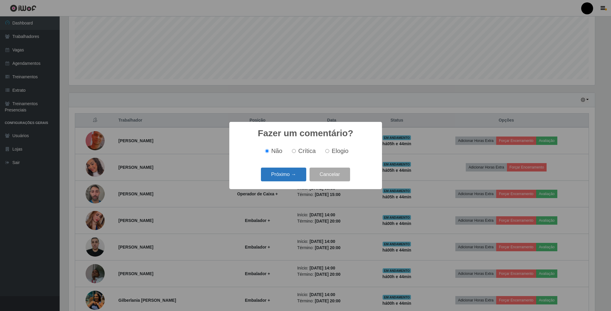
click at [275, 180] on button "Próximo →" at bounding box center [283, 174] width 45 height 14
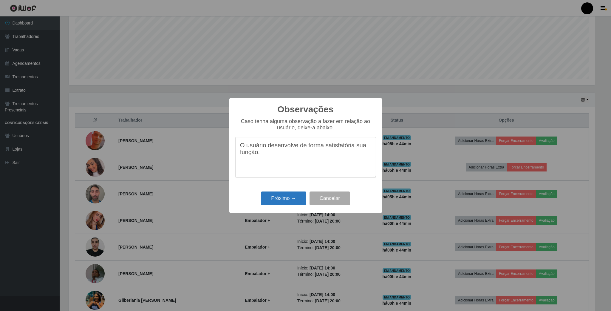
type textarea "O usuário desenvolve de forma satisfatória sua função."
click at [290, 200] on button "Próximo →" at bounding box center [283, 198] width 45 height 14
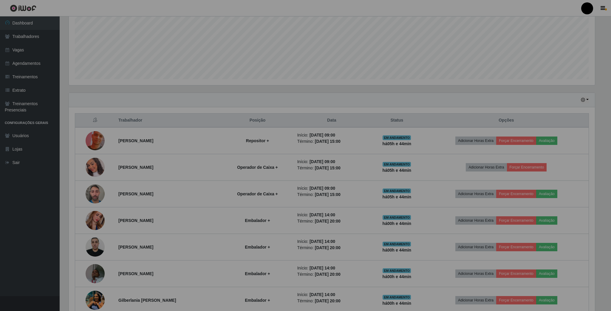
scroll to position [124, 531]
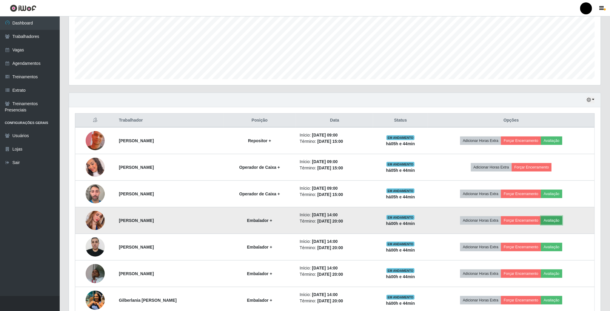
click at [553, 220] on button "Avaliação" at bounding box center [551, 220] width 21 height 8
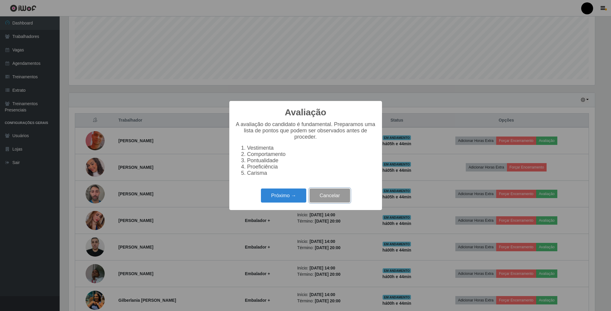
click at [324, 200] on button "Cancelar" at bounding box center [330, 195] width 41 height 14
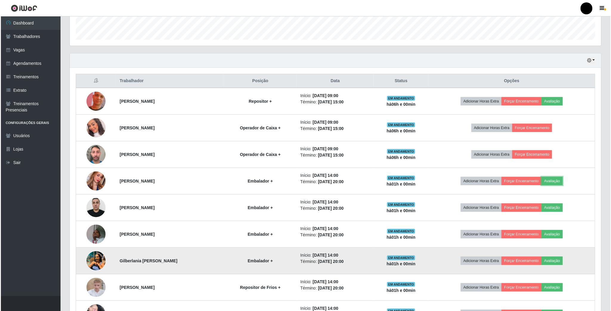
scroll to position [158, 0]
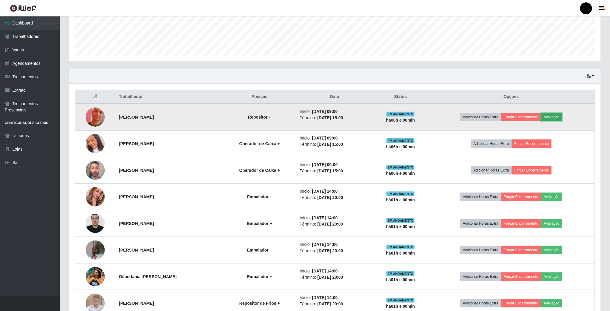
click at [554, 116] on button "Avaliação" at bounding box center [551, 117] width 21 height 8
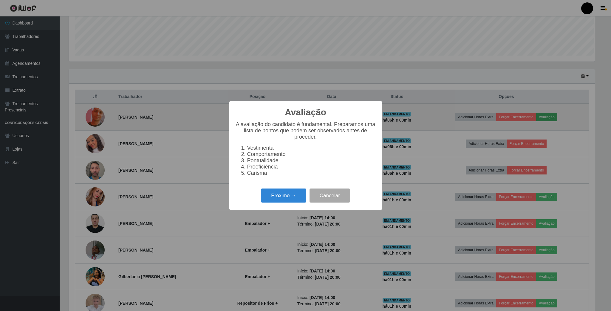
scroll to position [124, 526]
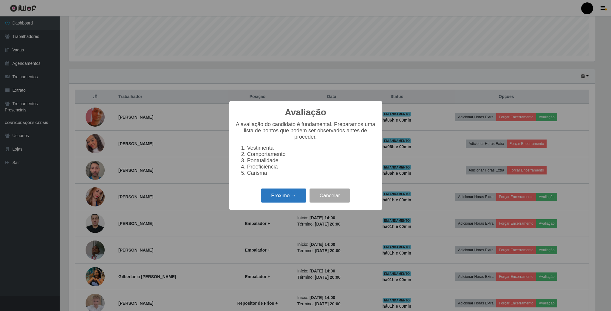
click at [299, 193] on button "Próximo →" at bounding box center [283, 195] width 45 height 14
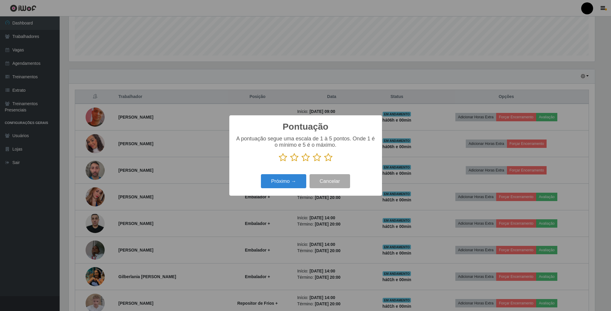
scroll to position [298279, 297877]
click at [329, 158] on icon at bounding box center [328, 157] width 8 height 9
click at [324, 162] on input "radio" at bounding box center [324, 162] width 0 height 0
click at [297, 179] on button "Próximo →" at bounding box center [283, 181] width 45 height 14
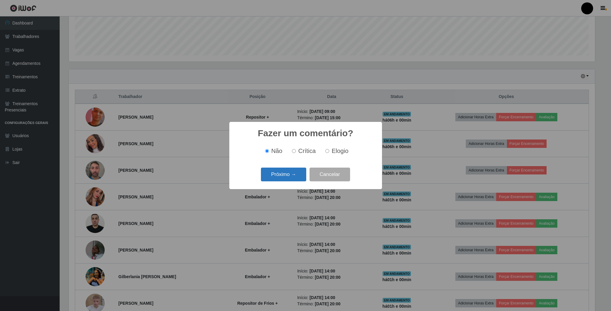
click at [296, 175] on button "Próximo →" at bounding box center [283, 174] width 45 height 14
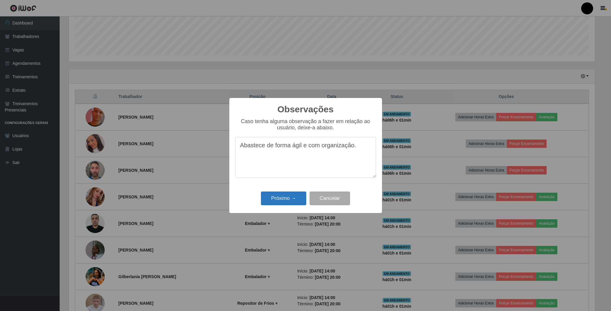
type textarea "Abastece de forma ágil e com organização."
click at [295, 198] on button "Próximo →" at bounding box center [283, 198] width 45 height 14
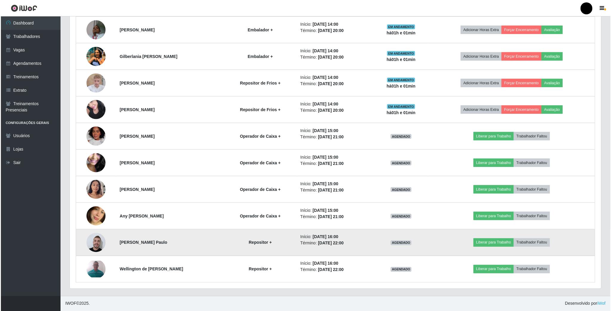
scroll to position [382, 0]
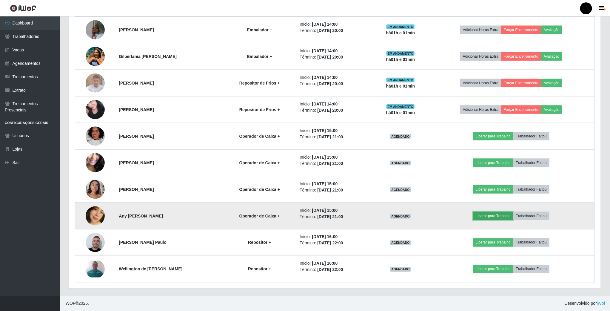
click at [509, 215] on button "Liberar para Trabalho" at bounding box center [493, 216] width 40 height 8
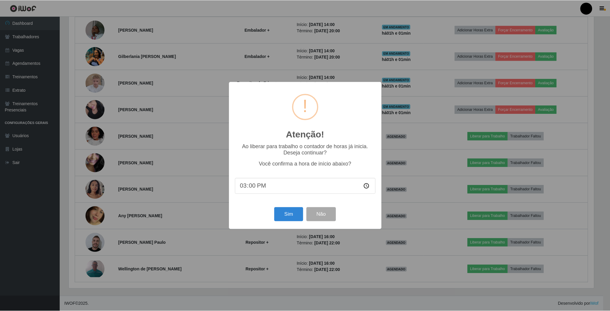
scroll to position [124, 526]
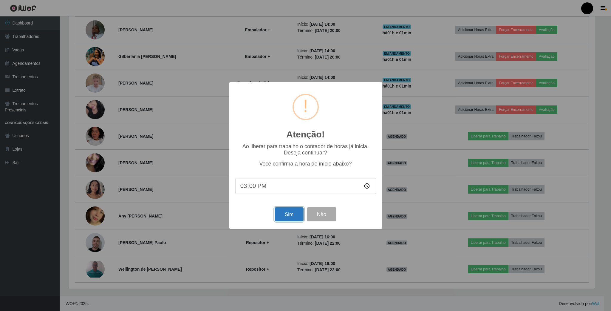
click at [294, 215] on button "Sim" at bounding box center [289, 214] width 29 height 14
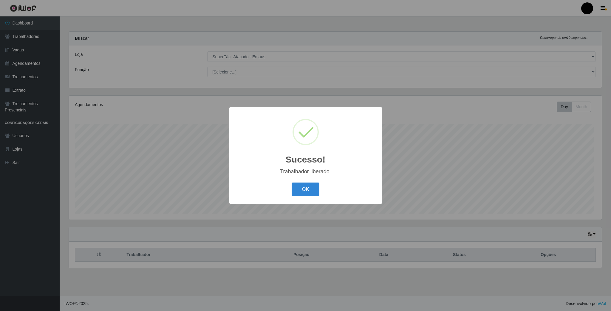
scroll to position [298279, 297870]
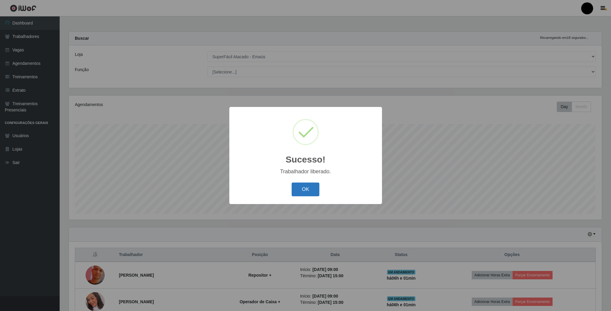
click at [305, 185] on button "OK" at bounding box center [306, 189] width 28 height 14
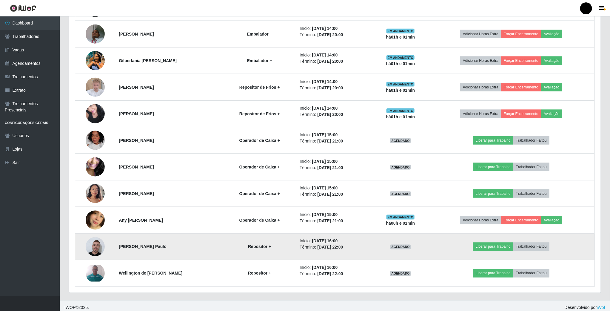
scroll to position [382, 0]
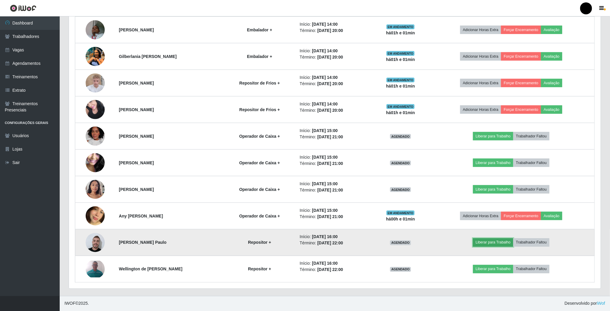
click at [499, 242] on button "Liberar para Trabalho" at bounding box center [493, 242] width 40 height 8
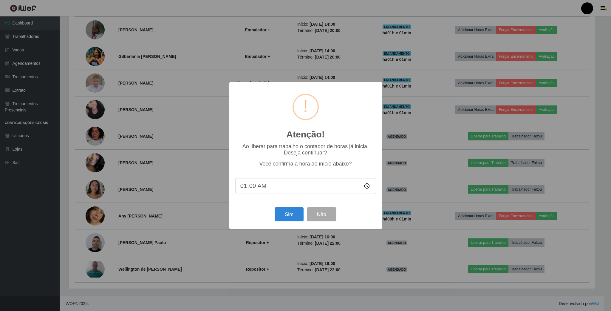
type input "15:00"
click at [292, 216] on button "Sim" at bounding box center [289, 214] width 29 height 14
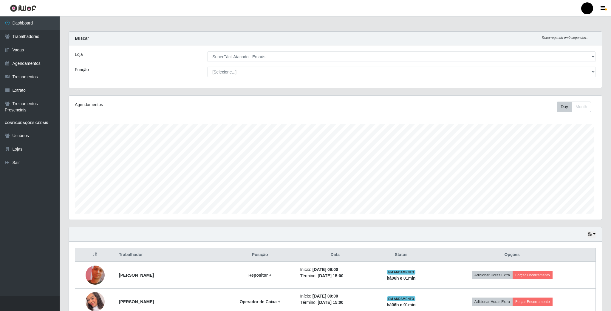
scroll to position [124, 533]
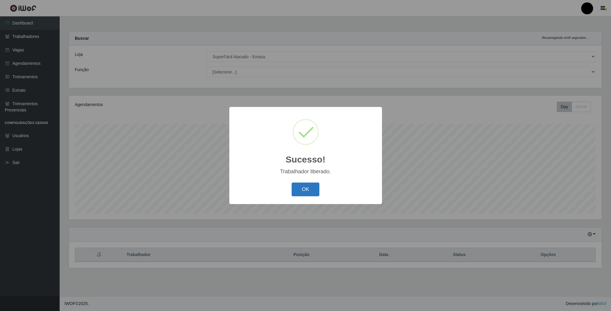
click at [304, 193] on button "OK" at bounding box center [306, 189] width 28 height 14
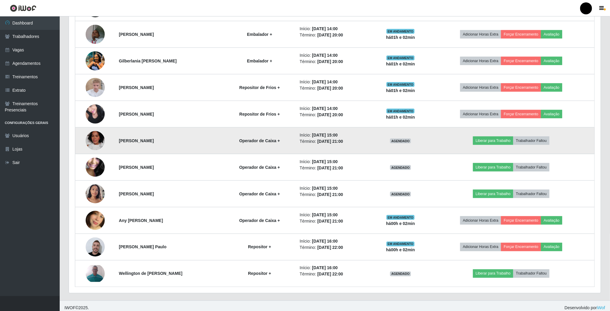
scroll to position [382, 0]
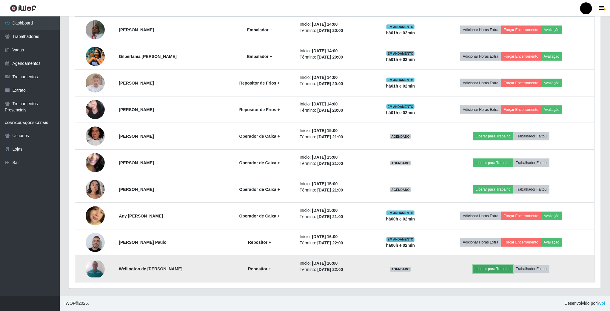
click at [497, 269] on button "Liberar para Trabalho" at bounding box center [493, 269] width 40 height 8
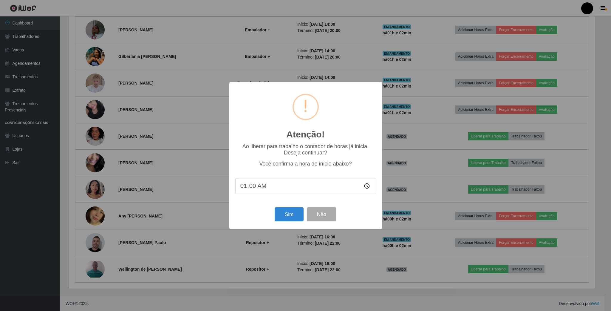
type input "15:00"
click at [287, 215] on button "Sim" at bounding box center [289, 214] width 29 height 14
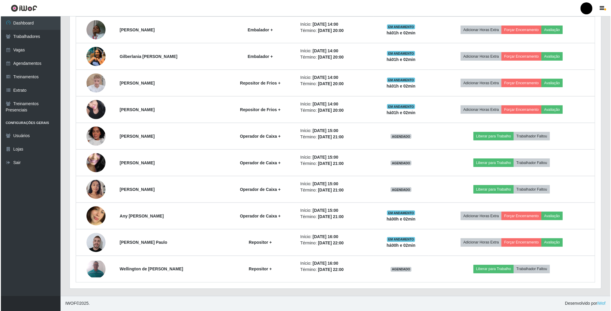
scroll to position [0, 0]
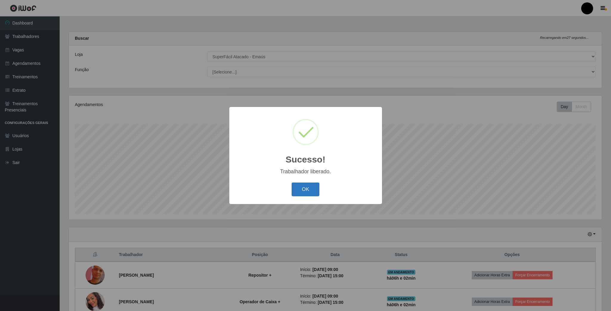
click at [305, 191] on button "OK" at bounding box center [306, 189] width 28 height 14
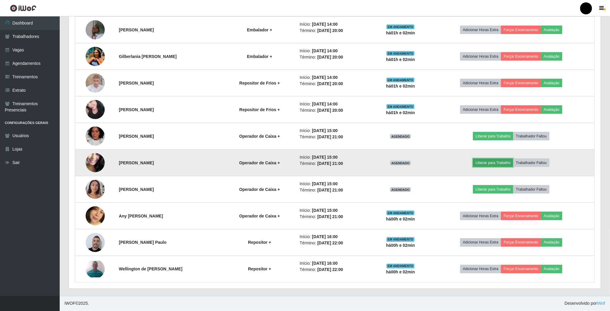
click at [504, 158] on button "Liberar para Trabalho" at bounding box center [493, 162] width 40 height 8
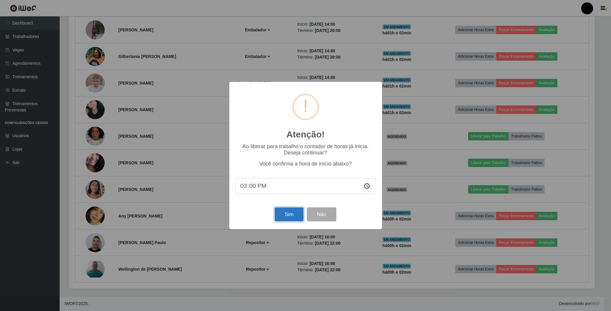
click at [295, 216] on button "Sim" at bounding box center [289, 214] width 29 height 14
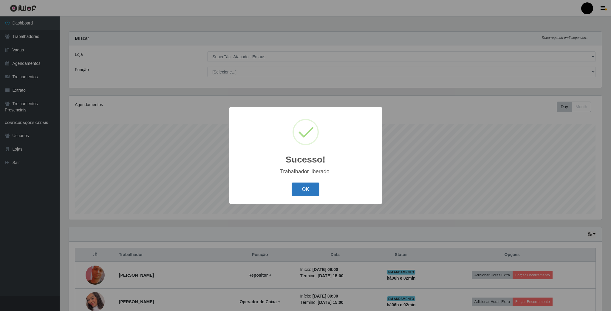
click at [303, 191] on button "OK" at bounding box center [306, 189] width 28 height 14
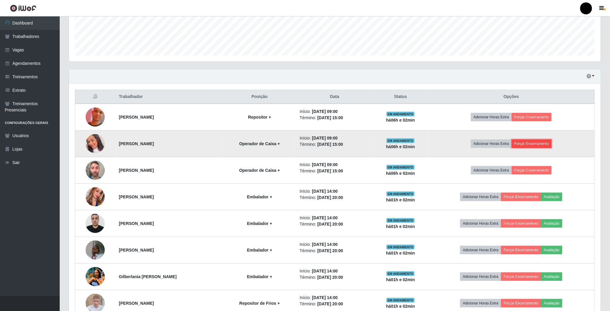
click at [539, 144] on button "Forçar Encerramento" at bounding box center [532, 143] width 40 height 8
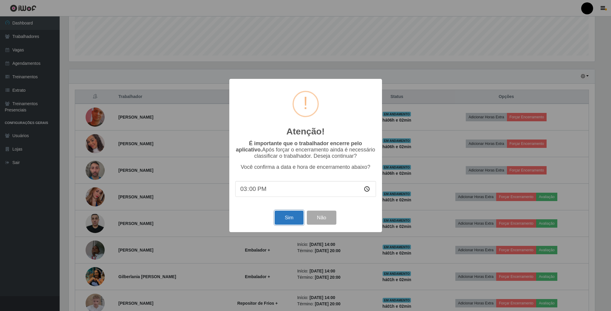
click at [288, 215] on button "Sim" at bounding box center [289, 217] width 29 height 14
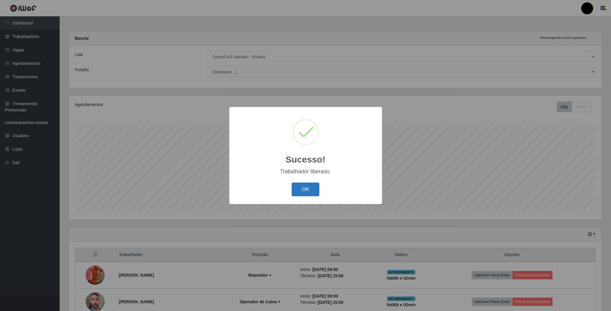
click at [312, 193] on button "OK" at bounding box center [306, 189] width 28 height 14
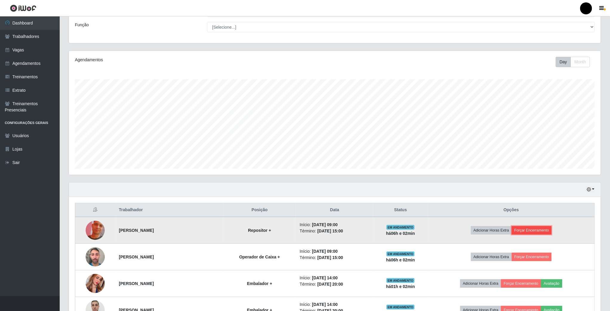
click at [545, 234] on button "Forçar Encerramento" at bounding box center [532, 230] width 40 height 8
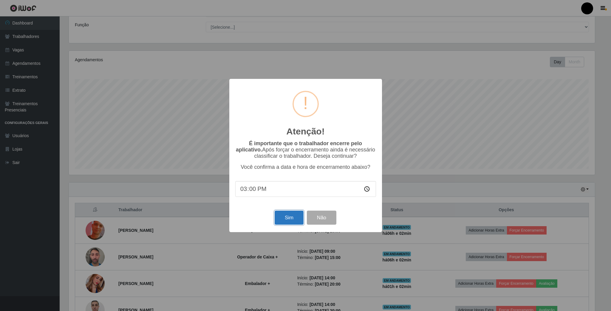
click at [285, 219] on button "Sim" at bounding box center [289, 217] width 29 height 14
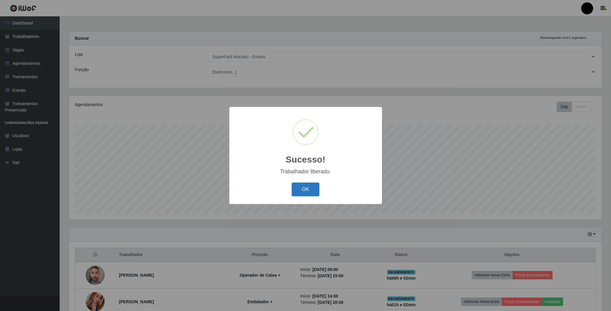
click at [309, 193] on button "OK" at bounding box center [306, 189] width 28 height 14
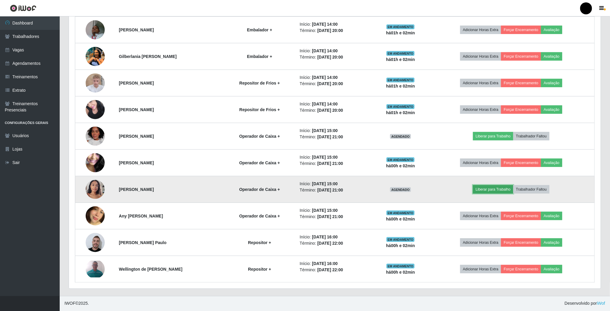
click at [503, 187] on button "Liberar para Trabalho" at bounding box center [493, 189] width 40 height 8
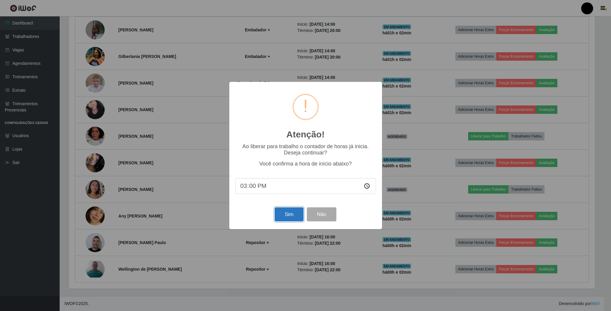
click at [294, 215] on button "Sim" at bounding box center [289, 214] width 29 height 14
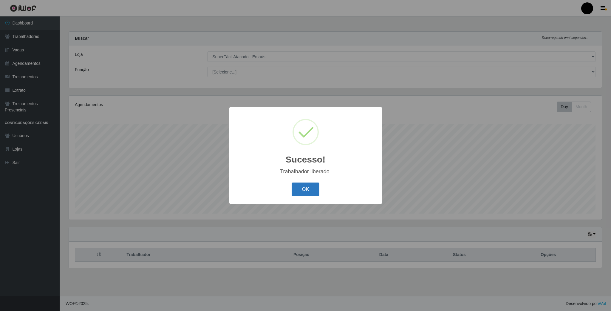
click at [308, 187] on button "OK" at bounding box center [306, 189] width 28 height 14
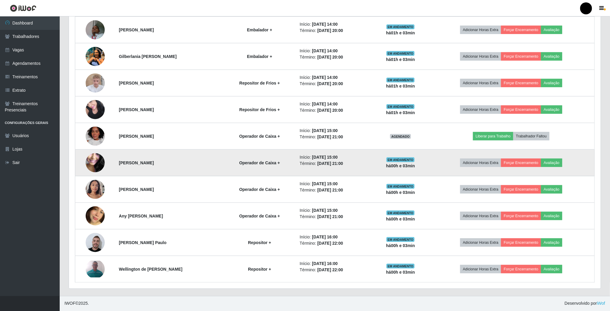
click at [90, 162] on img at bounding box center [95, 162] width 19 height 43
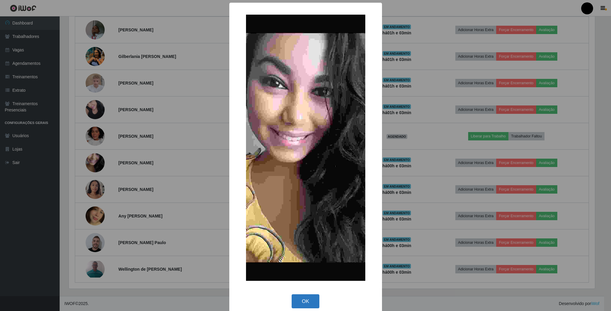
click at [304, 299] on button "OK" at bounding box center [306, 301] width 28 height 14
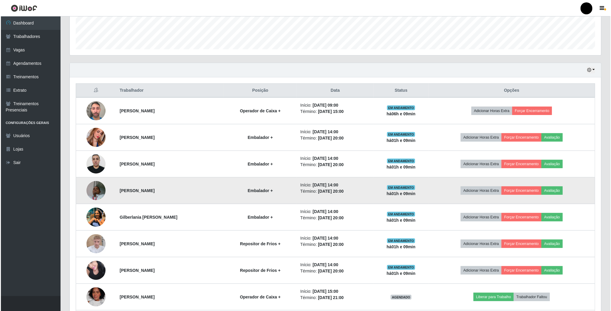
scroll to position [149, 0]
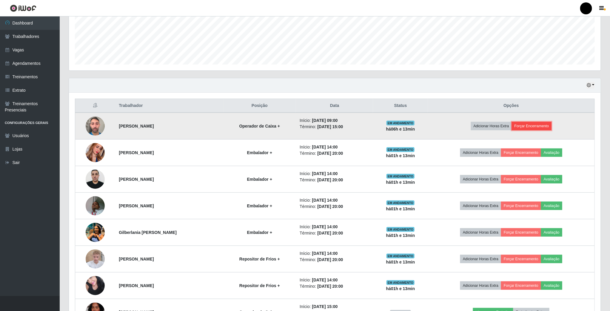
click at [539, 128] on button "Forçar Encerramento" at bounding box center [532, 126] width 40 height 8
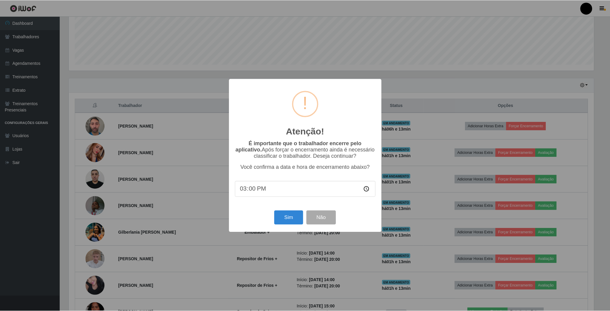
scroll to position [124, 526]
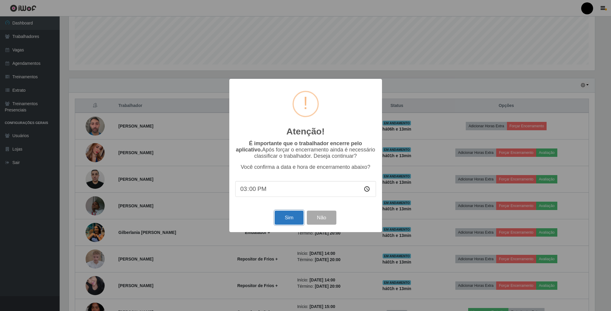
click at [282, 218] on button "Sim" at bounding box center [289, 217] width 29 height 14
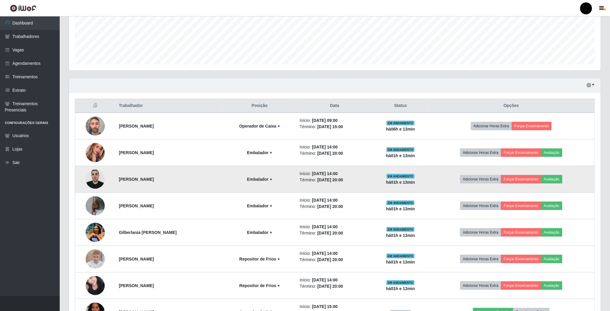
scroll to position [124, 533]
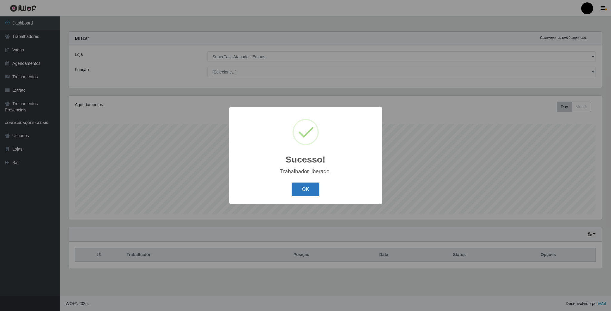
click at [311, 187] on button "OK" at bounding box center [306, 189] width 28 height 14
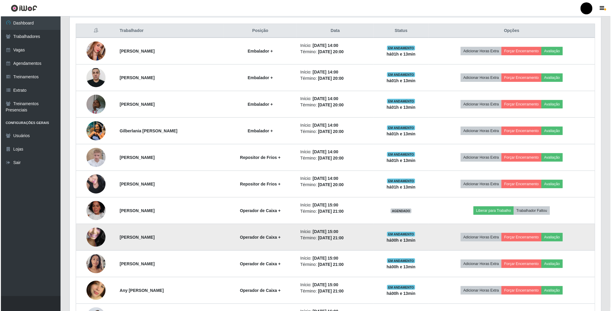
scroll to position [269, 0]
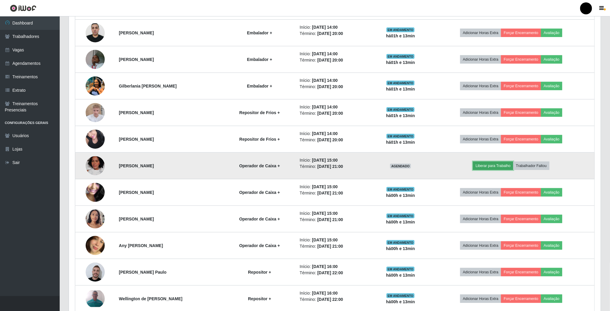
click at [508, 169] on button "Liberar para Trabalho" at bounding box center [493, 165] width 40 height 8
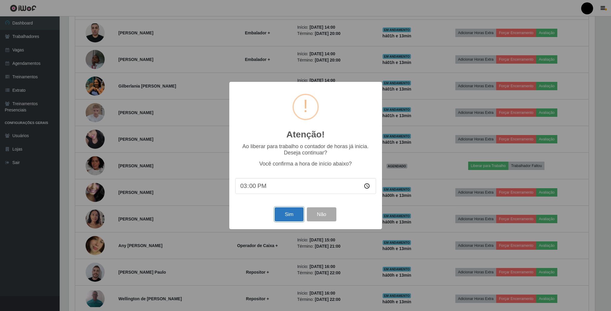
click at [279, 216] on button "Sim" at bounding box center [289, 214] width 29 height 14
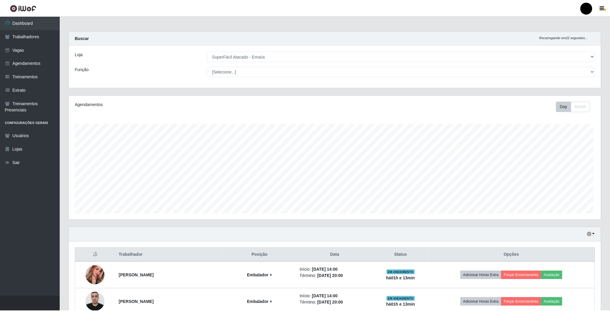
scroll to position [124, 533]
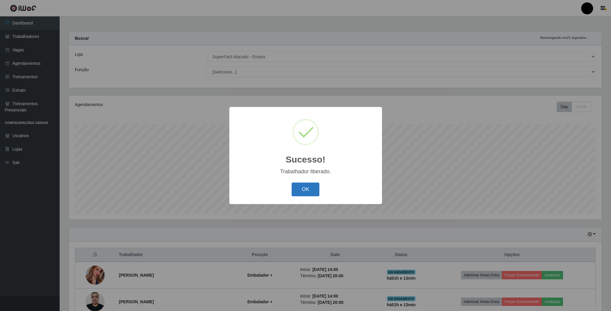
click at [300, 193] on button "OK" at bounding box center [306, 189] width 28 height 14
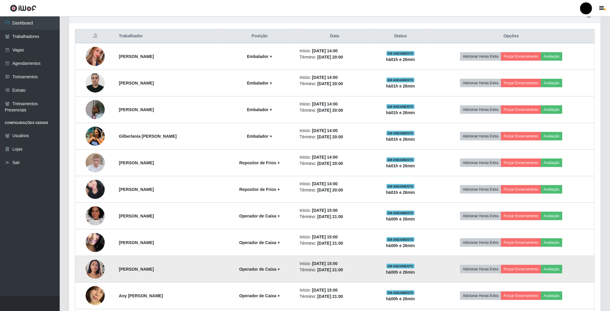
scroll to position [167, 0]
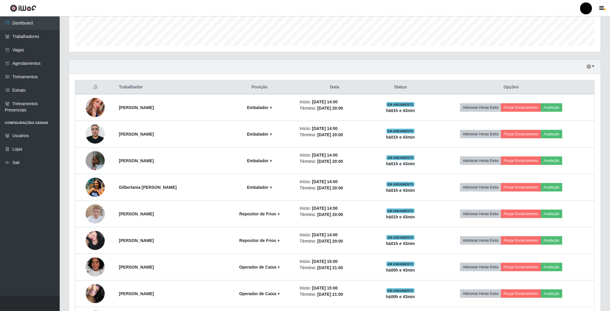
click at [28, 198] on ul "Dashboard Trabalhadores Vagas Agendamentos Treinamentos Extrato Treinamentos Pr…" at bounding box center [30, 155] width 60 height 279
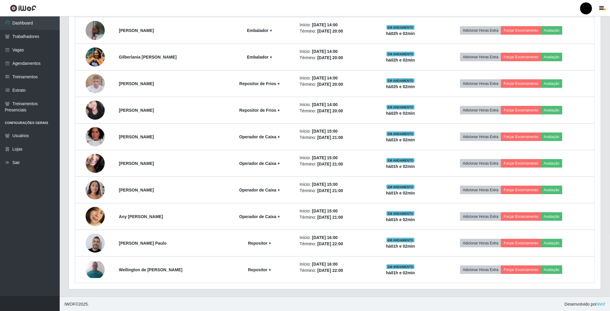
scroll to position [302, 0]
